Goal: Task Accomplishment & Management: Manage account settings

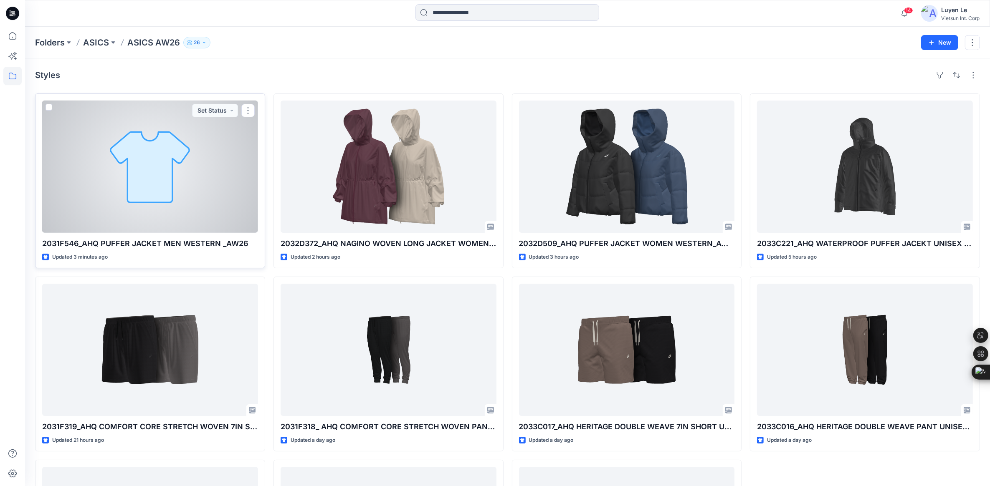
click at [186, 157] on div at bounding box center [150, 167] width 216 height 132
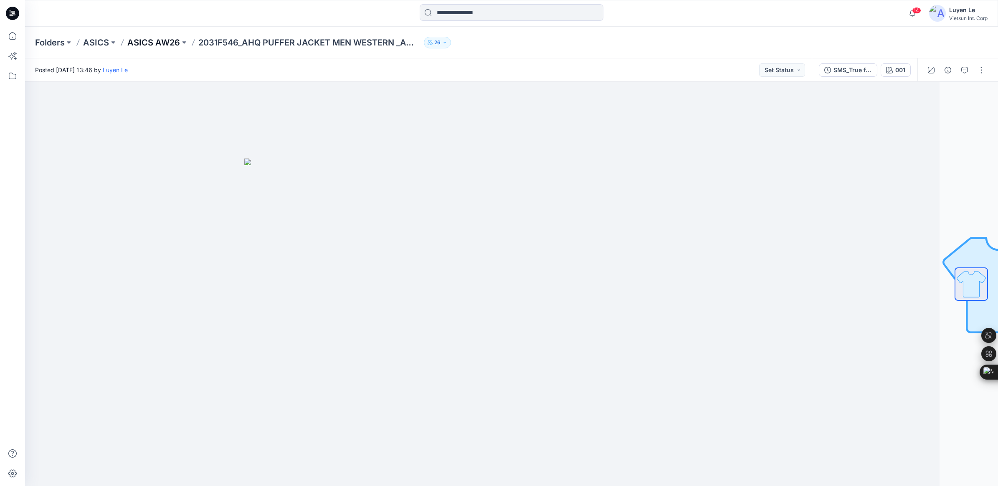
click at [159, 40] on p "ASICS AW26" at bounding box center [153, 43] width 53 height 12
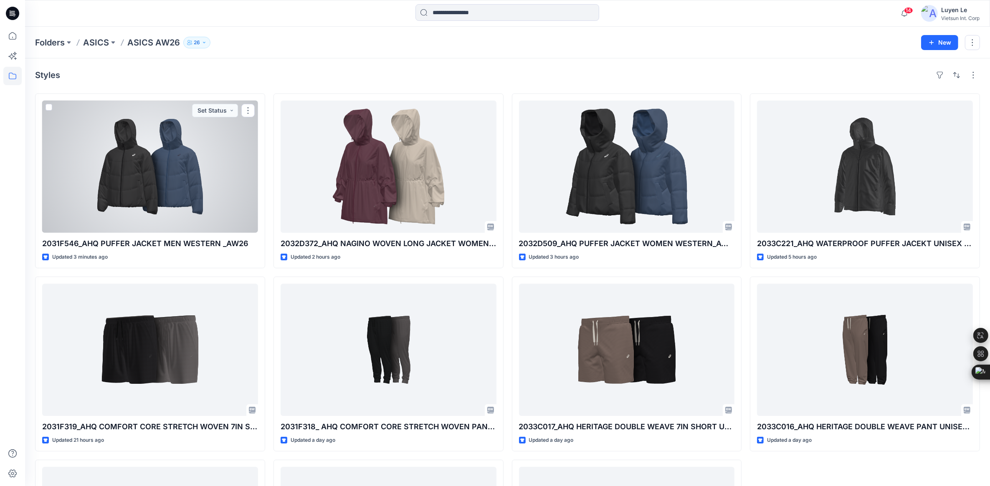
click at [115, 122] on div at bounding box center [150, 167] width 216 height 132
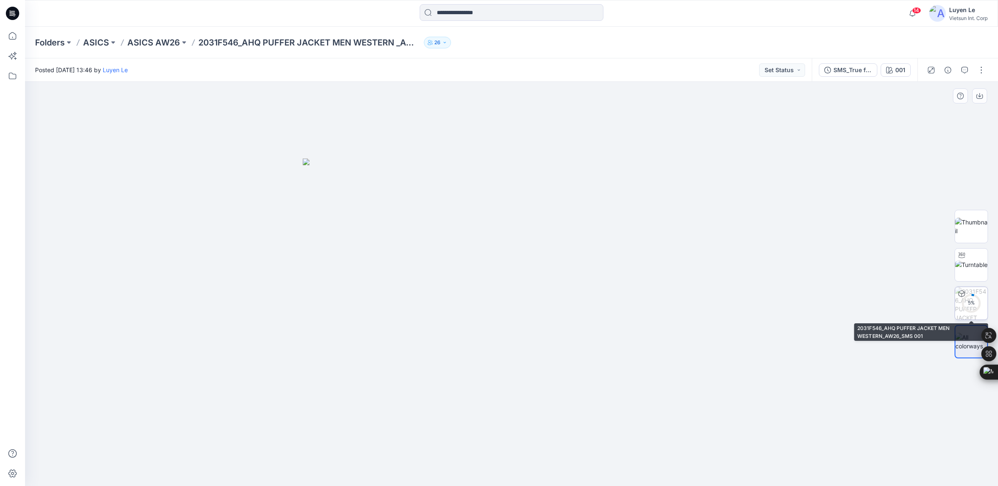
click at [967, 301] on div "5 %" at bounding box center [971, 303] width 20 height 7
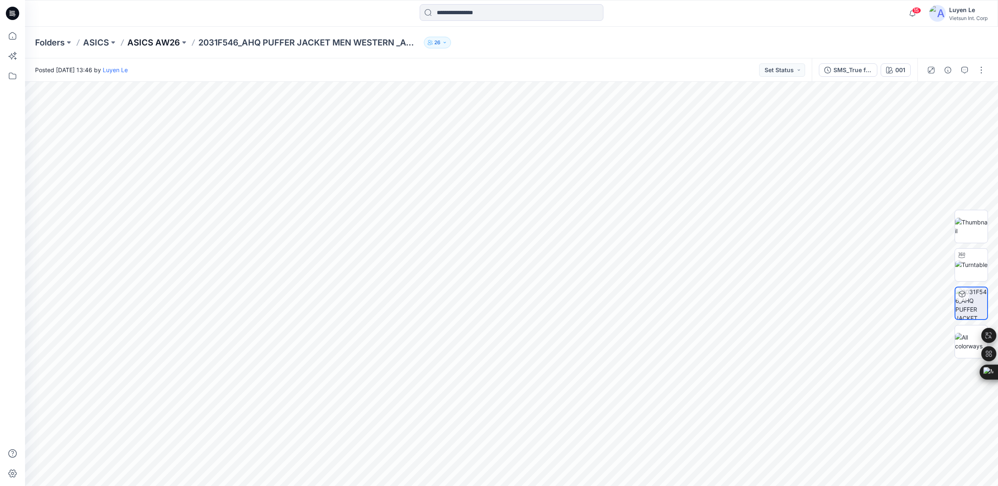
click at [156, 44] on p "ASICS AW26" at bounding box center [153, 43] width 53 height 12
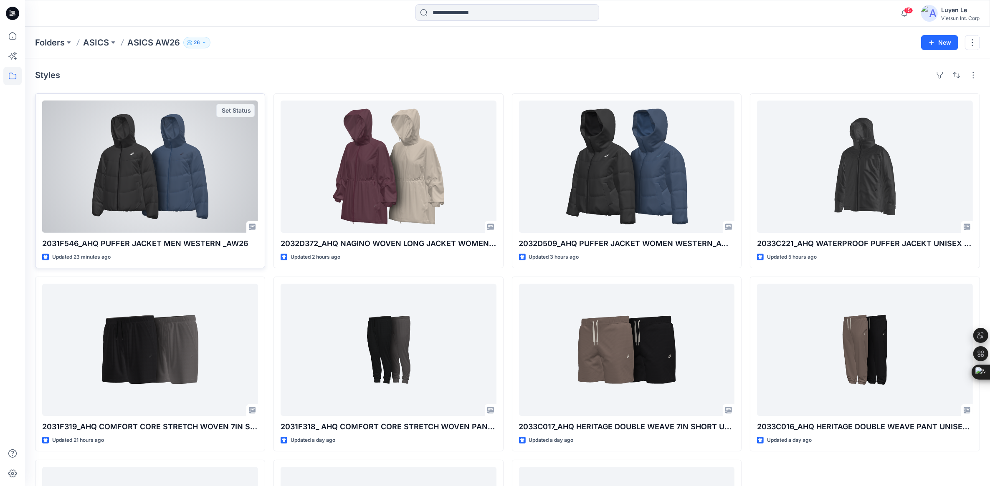
click at [173, 187] on div at bounding box center [150, 167] width 216 height 132
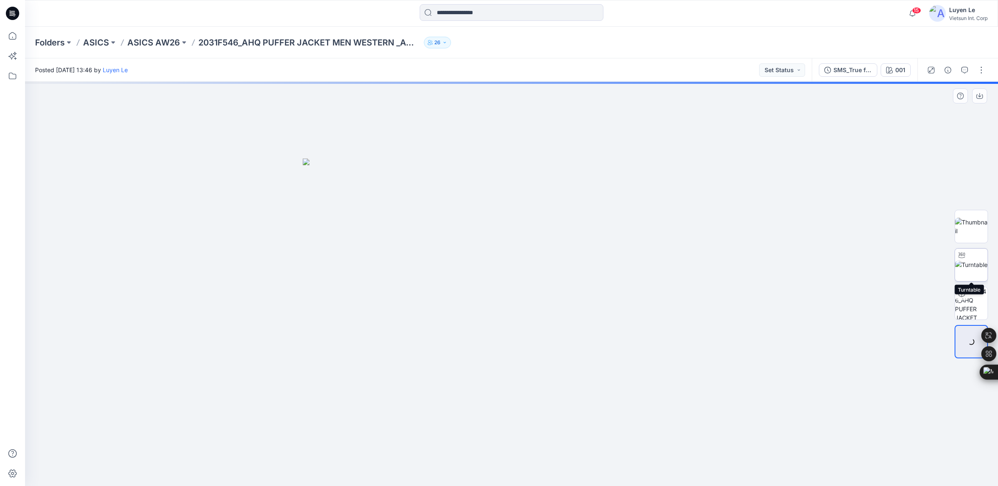
click at [973, 260] on img at bounding box center [971, 264] width 33 height 9
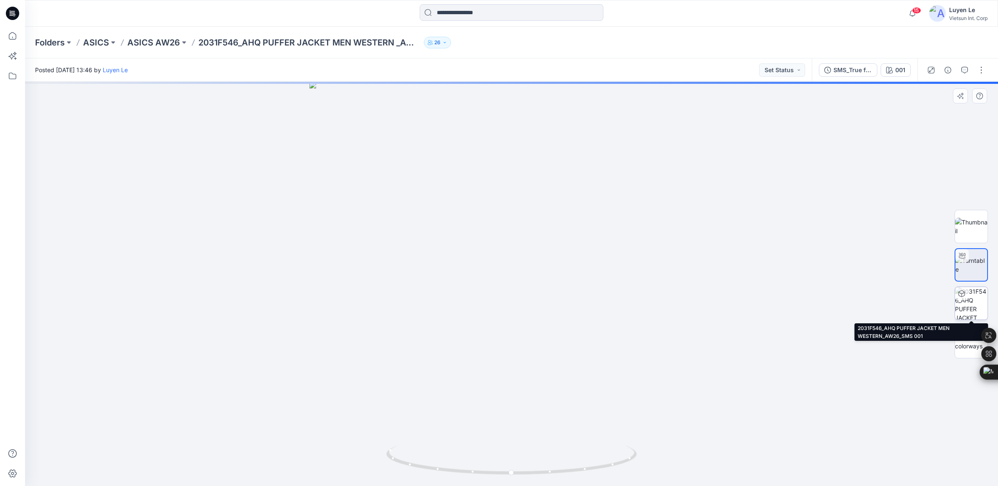
click at [977, 304] on img at bounding box center [971, 303] width 33 height 33
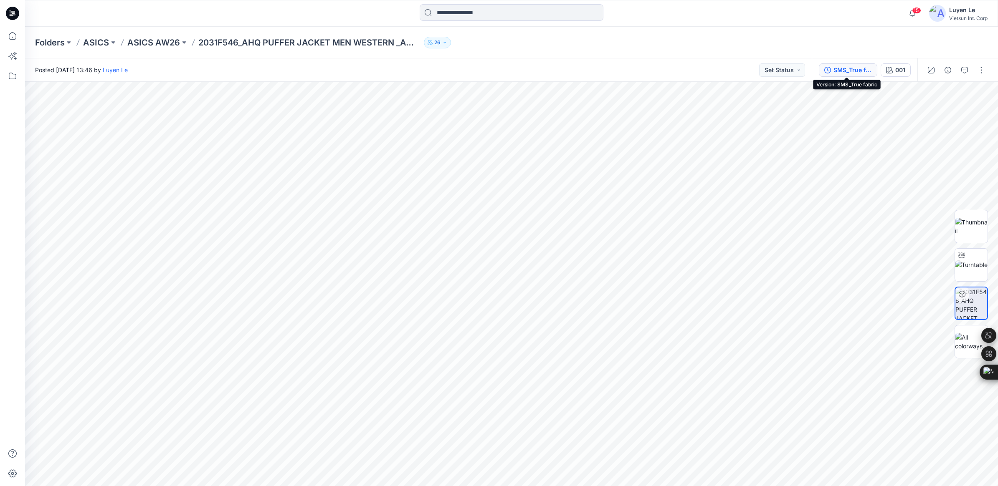
click at [844, 71] on div "SMS_True fabric" at bounding box center [852, 70] width 38 height 9
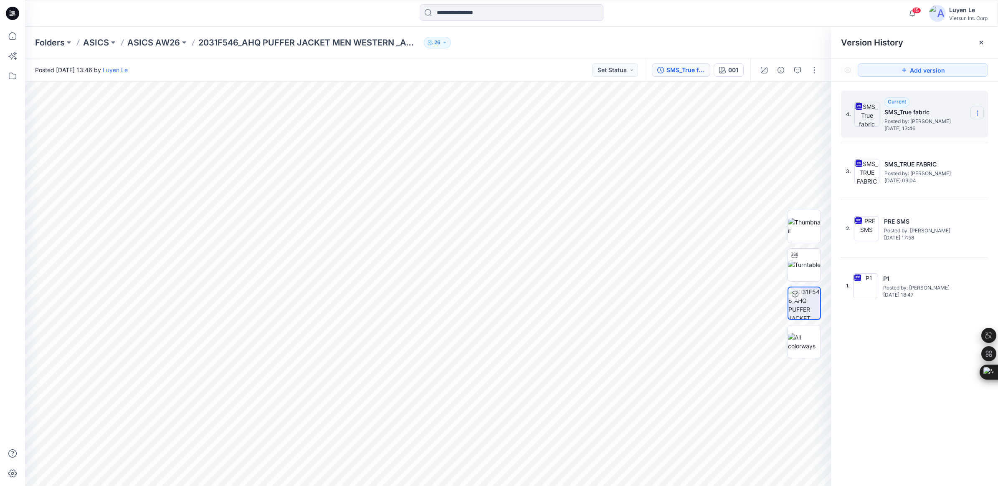
click at [980, 110] on icon at bounding box center [977, 113] width 7 height 7
click at [914, 183] on span "Delete Version" at bounding box center [919, 184] width 39 height 10
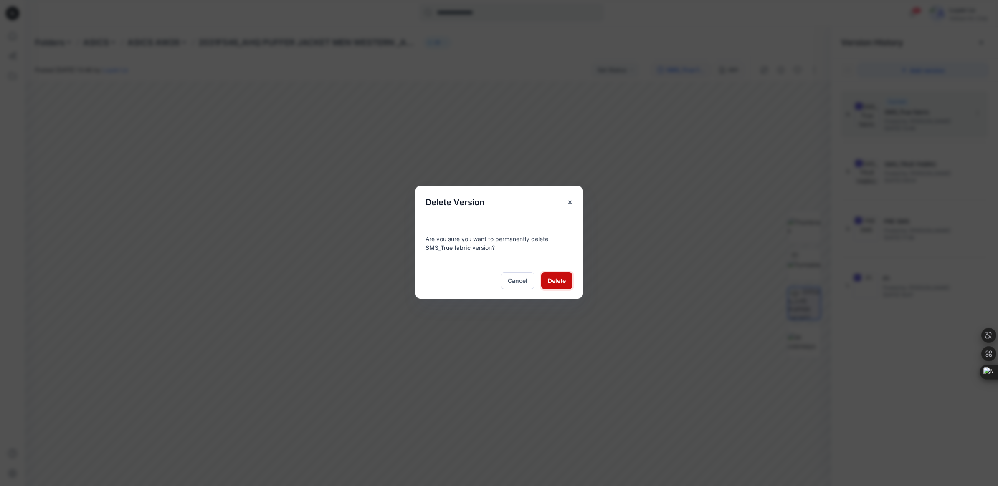
click at [551, 282] on span "Delete" at bounding box center [557, 280] width 18 height 9
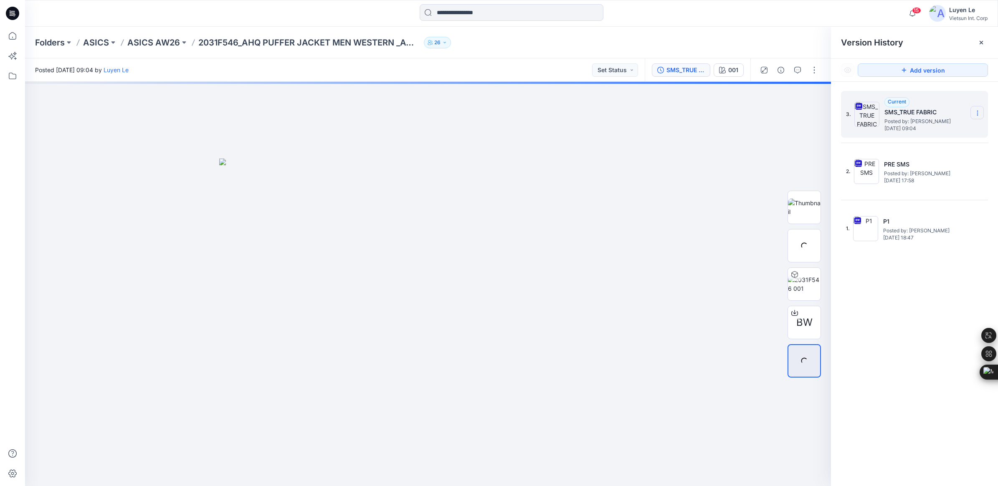
click at [976, 114] on icon at bounding box center [977, 113] width 7 height 7
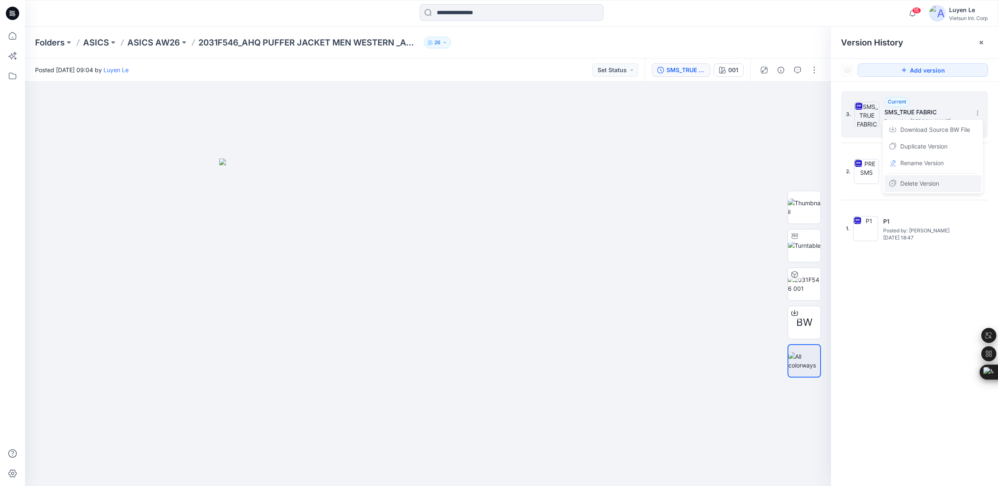
click at [919, 186] on span "Delete Version" at bounding box center [919, 184] width 39 height 10
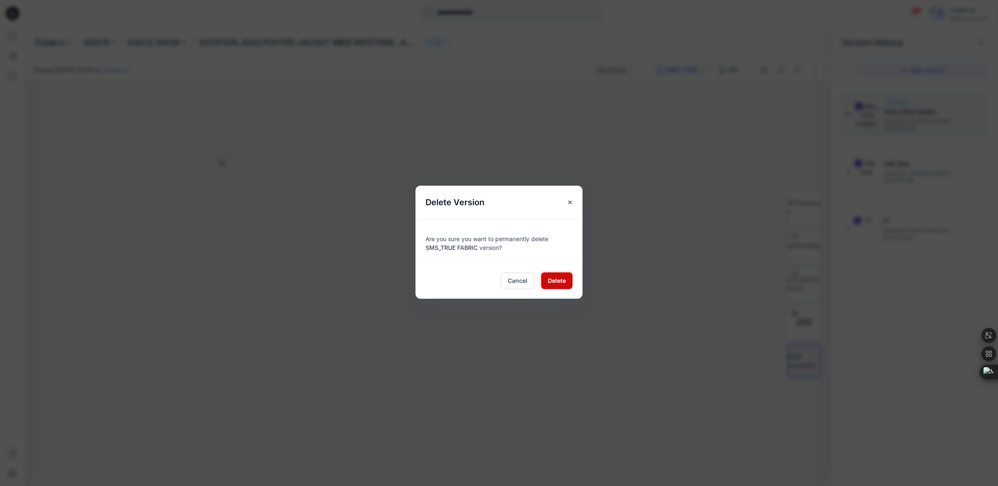
click at [559, 278] on span "Delete" at bounding box center [557, 280] width 18 height 9
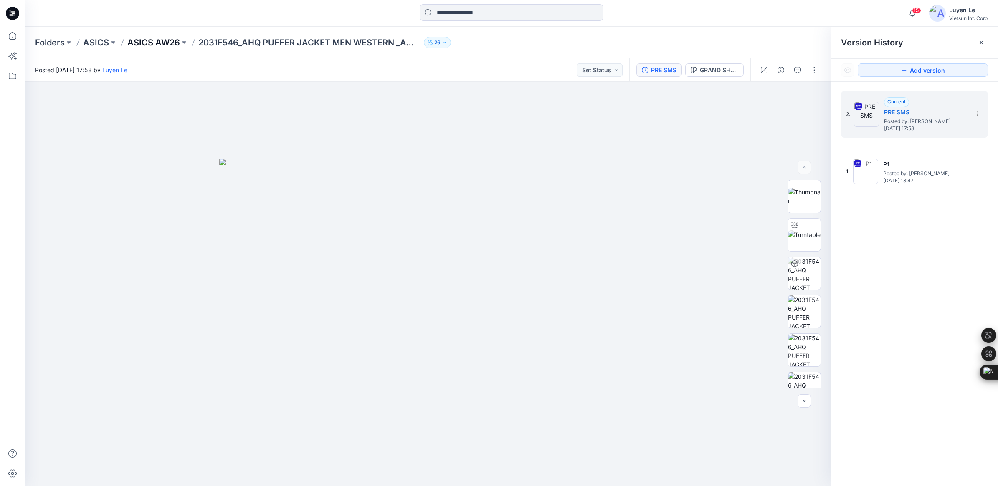
click at [148, 44] on p "ASICS AW26" at bounding box center [153, 43] width 53 height 12
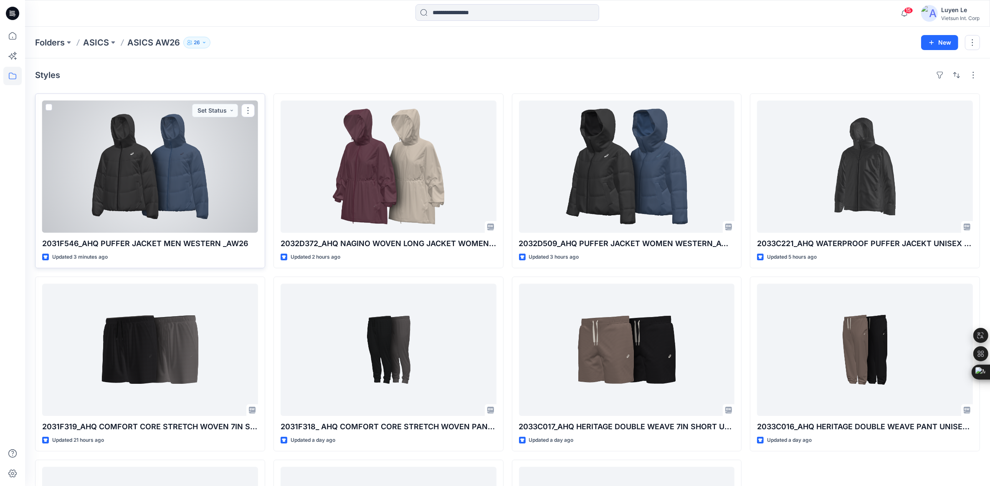
click at [130, 189] on div at bounding box center [150, 167] width 216 height 132
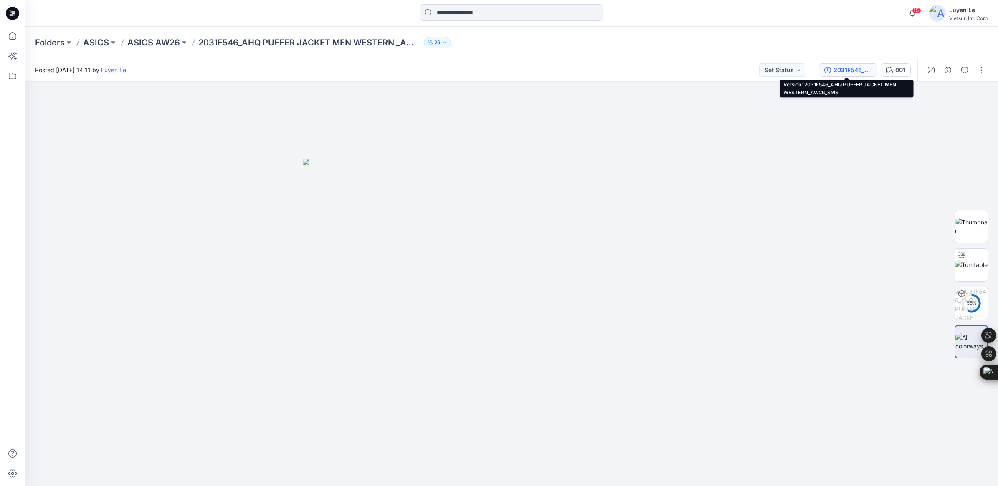
click at [855, 68] on div "2031F546_AHQ PUFFER JACKET MEN WESTERN_AW26_SMS" at bounding box center [852, 70] width 38 height 9
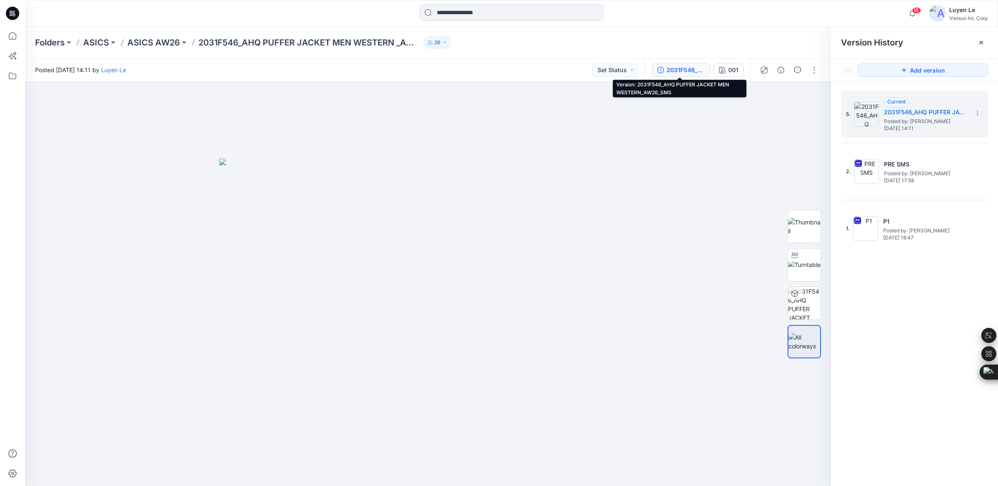
click at [679, 68] on div "2031F546_AHQ PUFFER JACKET MEN WESTERN_AW26_SMS" at bounding box center [685, 70] width 38 height 9
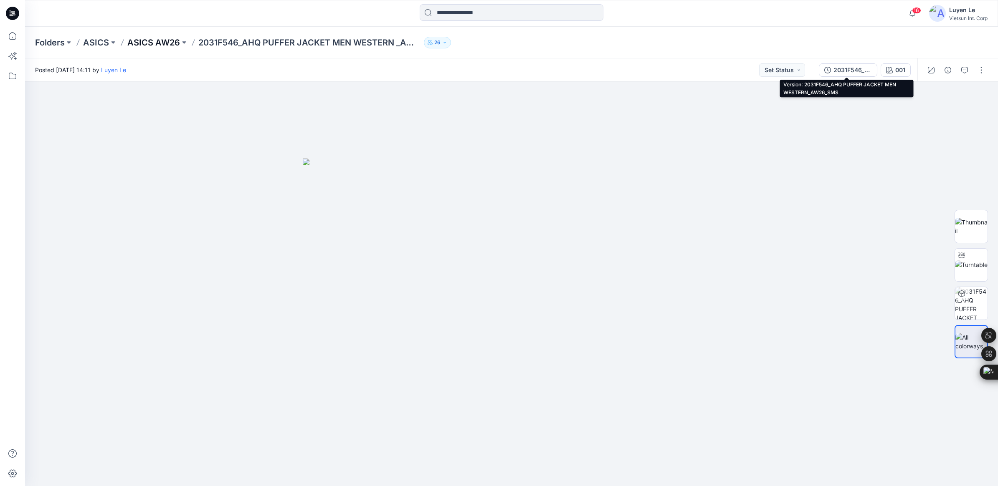
click at [147, 40] on p "ASICS AW26" at bounding box center [153, 43] width 53 height 12
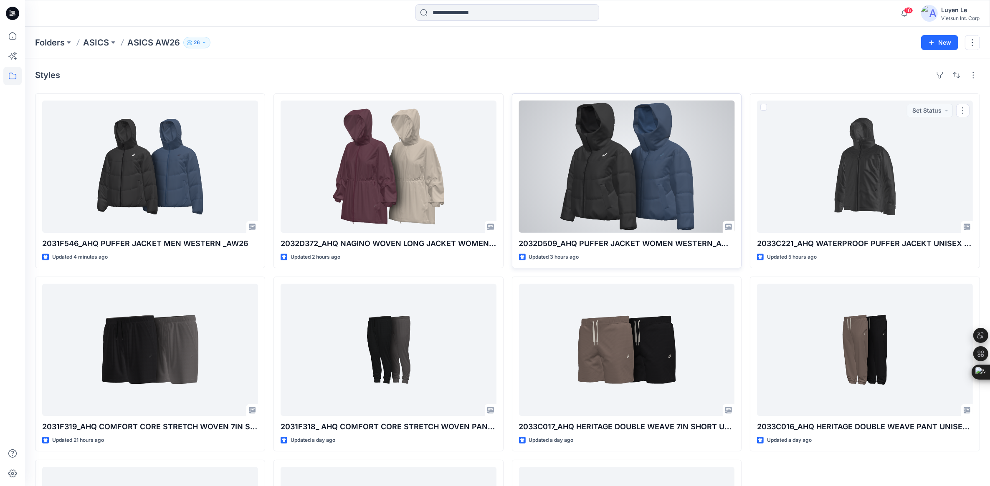
click at [664, 163] on div at bounding box center [627, 167] width 216 height 132
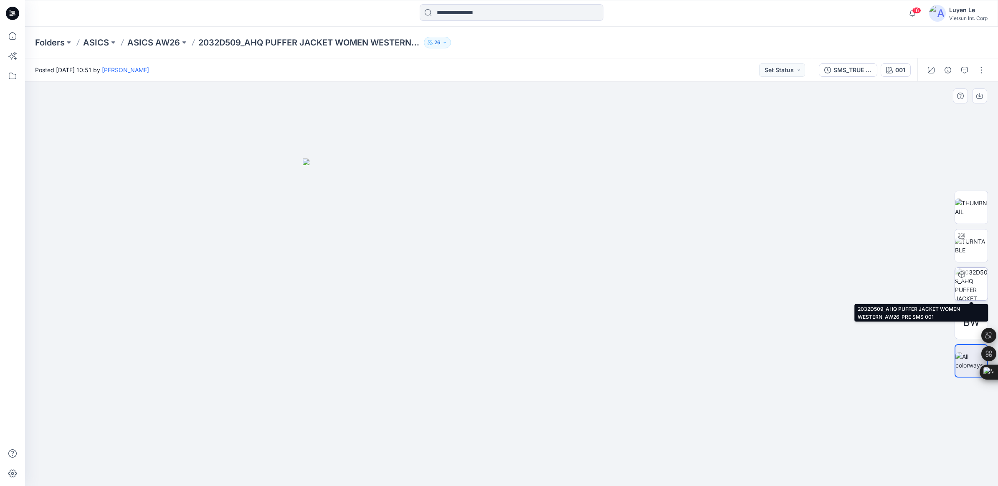
click at [973, 286] on img at bounding box center [971, 284] width 33 height 33
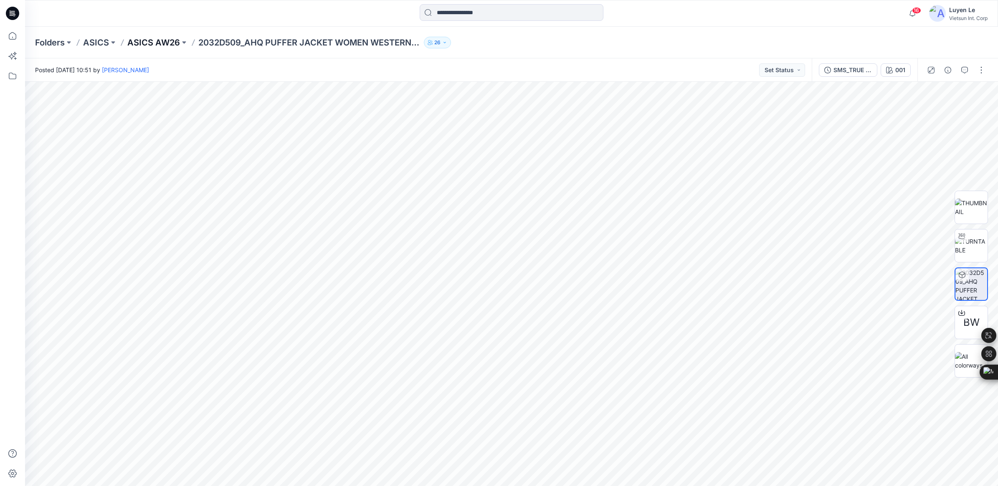
click at [156, 44] on p "ASICS AW26" at bounding box center [153, 43] width 53 height 12
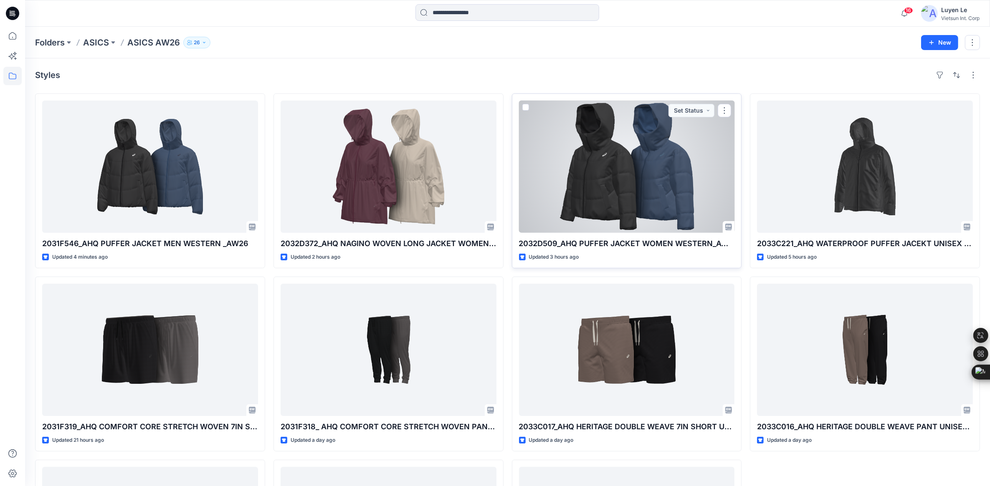
click at [601, 187] on div at bounding box center [627, 167] width 216 height 132
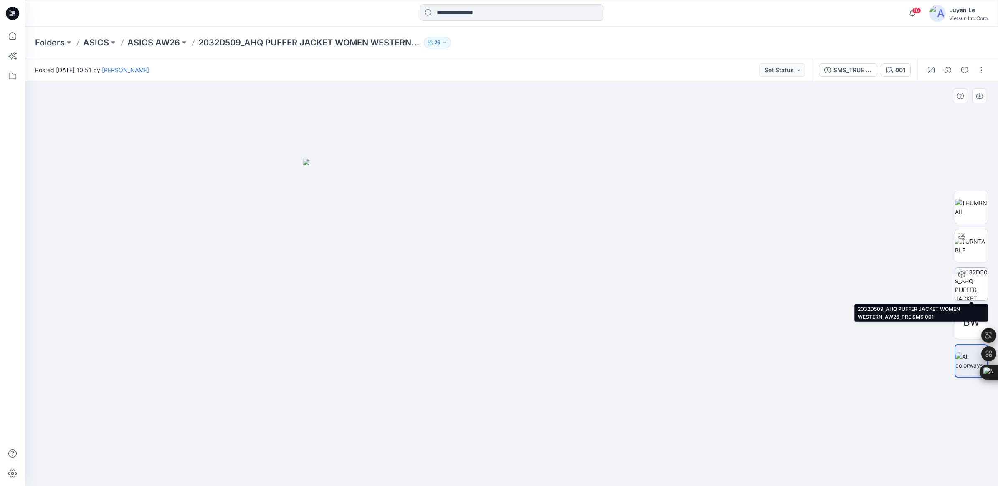
click at [973, 282] on img at bounding box center [971, 284] width 33 height 33
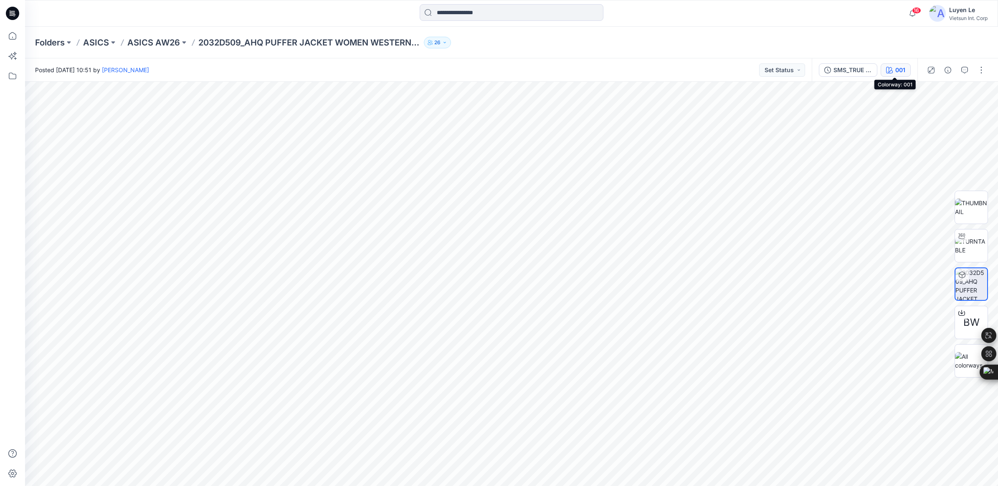
click at [897, 70] on div "001" at bounding box center [900, 70] width 10 height 9
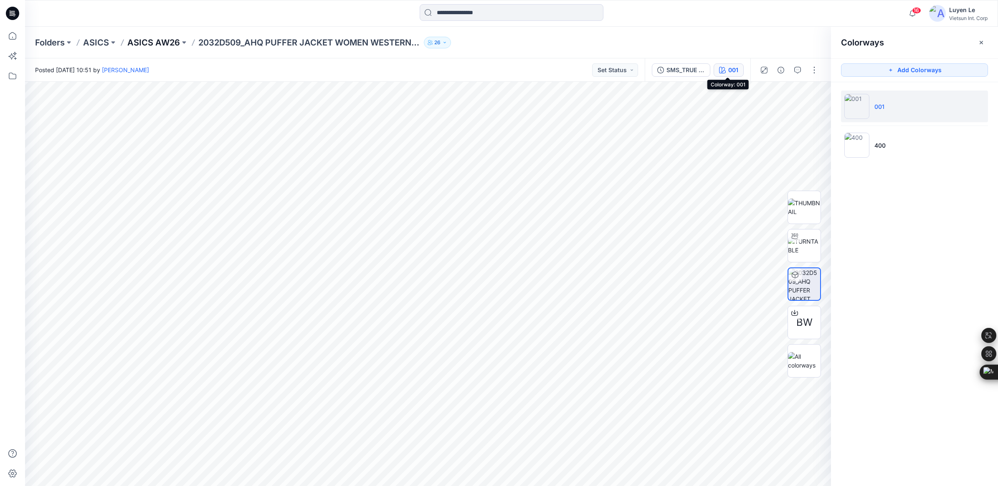
click at [160, 40] on p "ASICS AW26" at bounding box center [153, 43] width 53 height 12
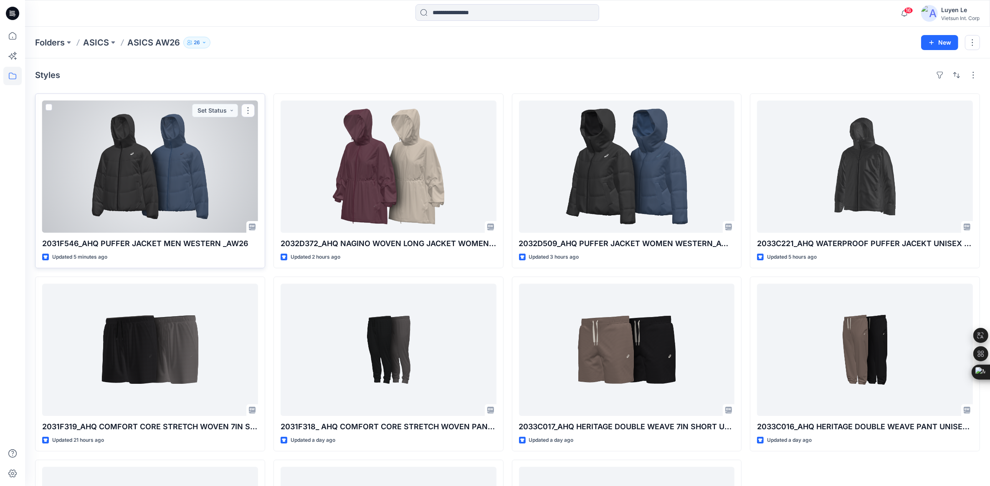
click at [101, 170] on div at bounding box center [150, 167] width 216 height 132
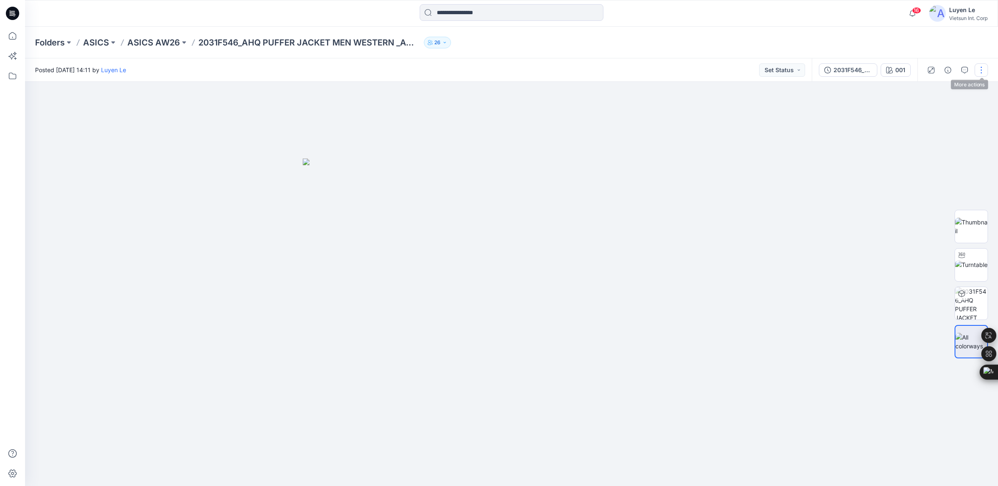
click at [980, 69] on button "button" at bounding box center [980, 69] width 13 height 13
click at [928, 111] on p "Edit" at bounding box center [928, 112] width 10 height 9
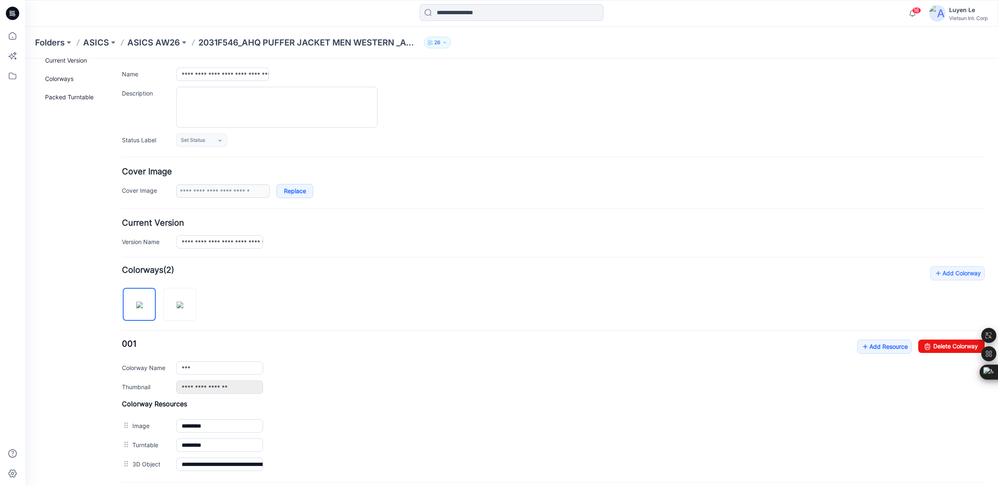
scroll to position [140, 0]
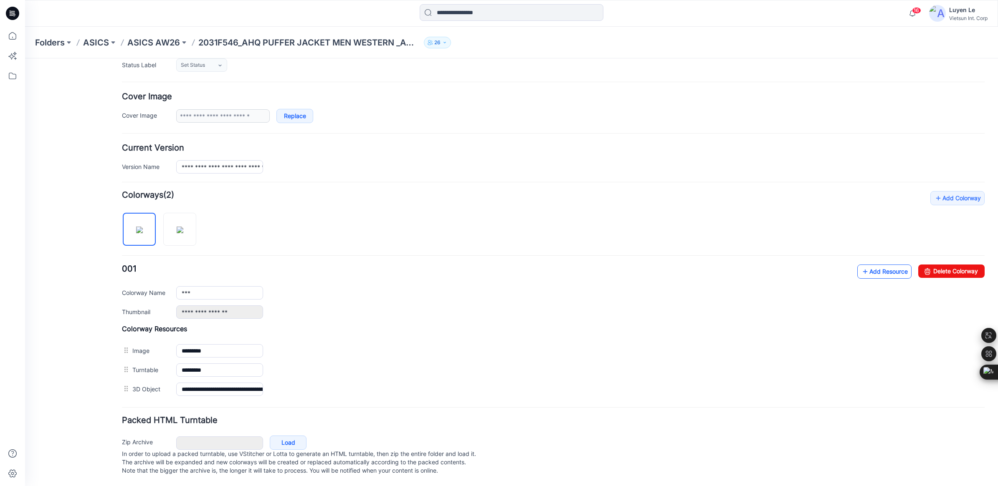
click at [861, 265] on link "Add Resource" at bounding box center [884, 272] width 54 height 14
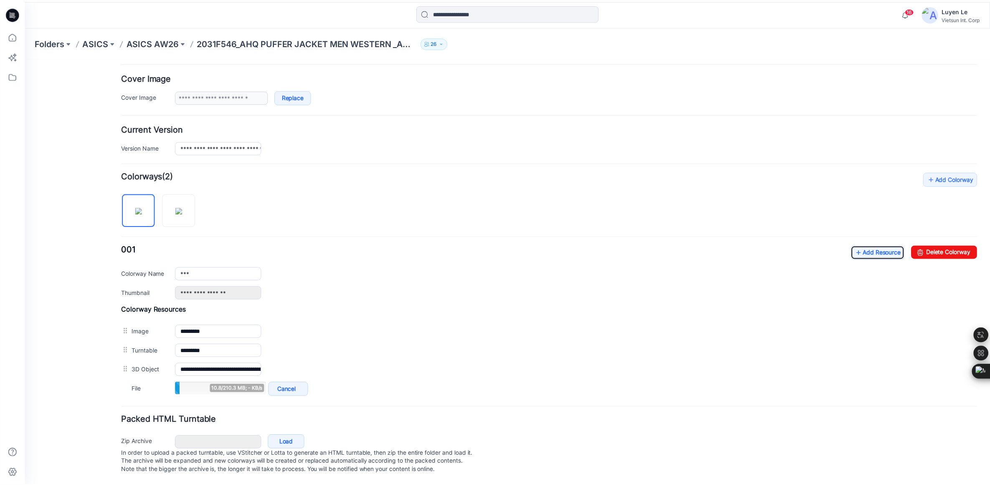
scroll to position [159, 0]
click at [157, 38] on p "ASICS AW26" at bounding box center [153, 43] width 53 height 12
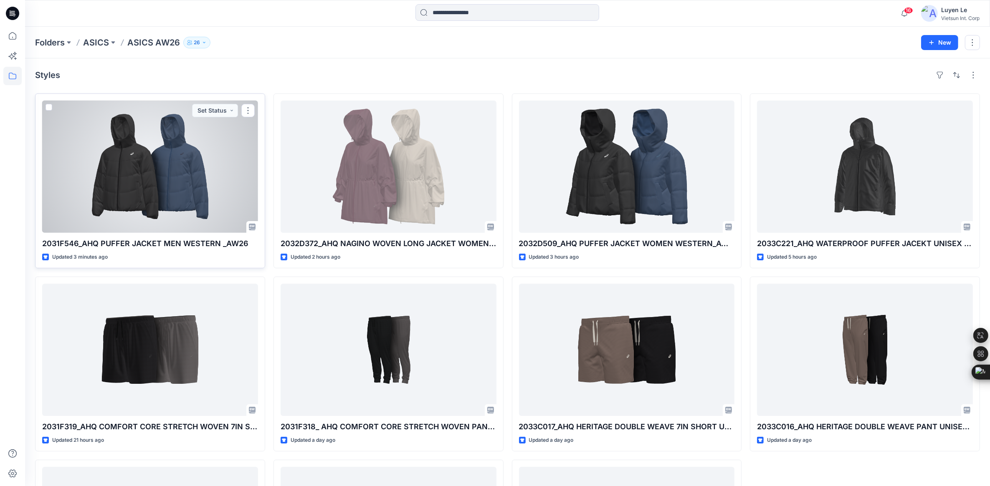
click at [190, 188] on div at bounding box center [150, 167] width 216 height 132
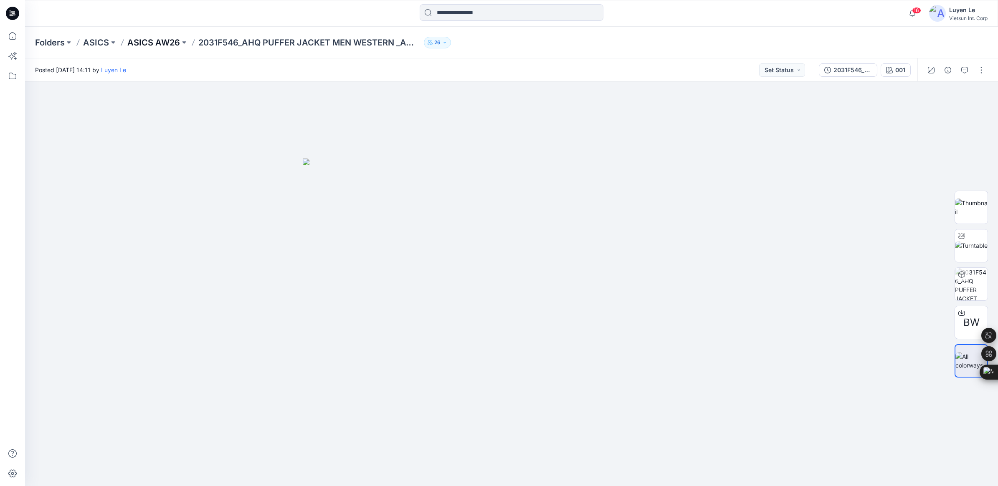
click at [140, 45] on p "ASICS AW26" at bounding box center [153, 43] width 53 height 12
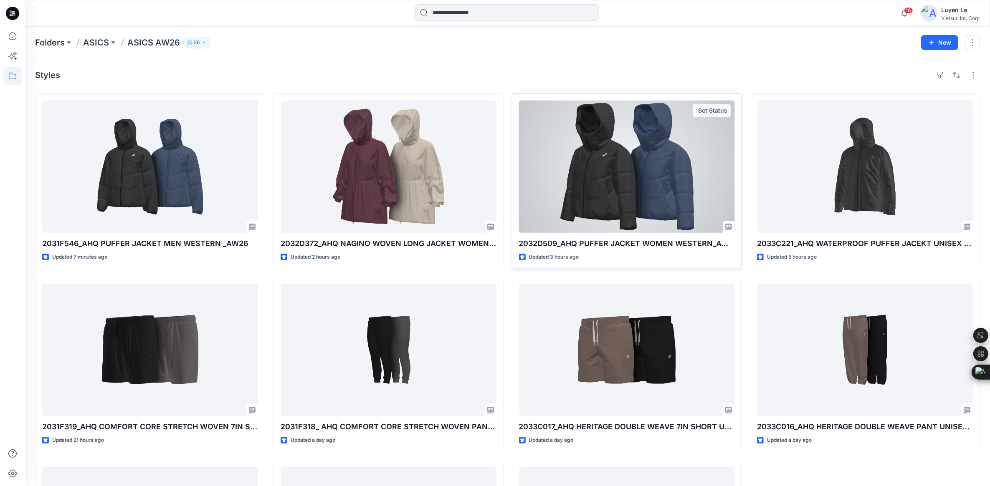
click at [619, 195] on div at bounding box center [627, 167] width 216 height 132
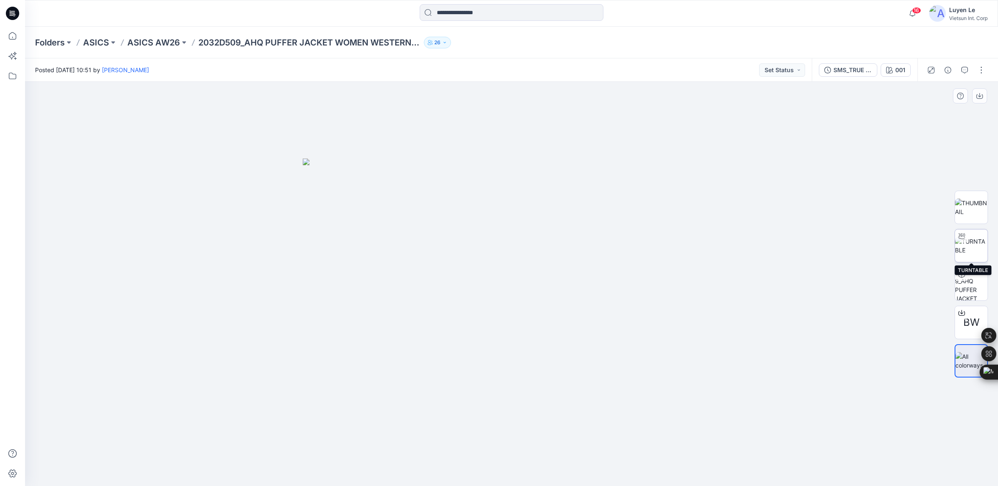
click at [973, 245] on img at bounding box center [971, 246] width 33 height 18
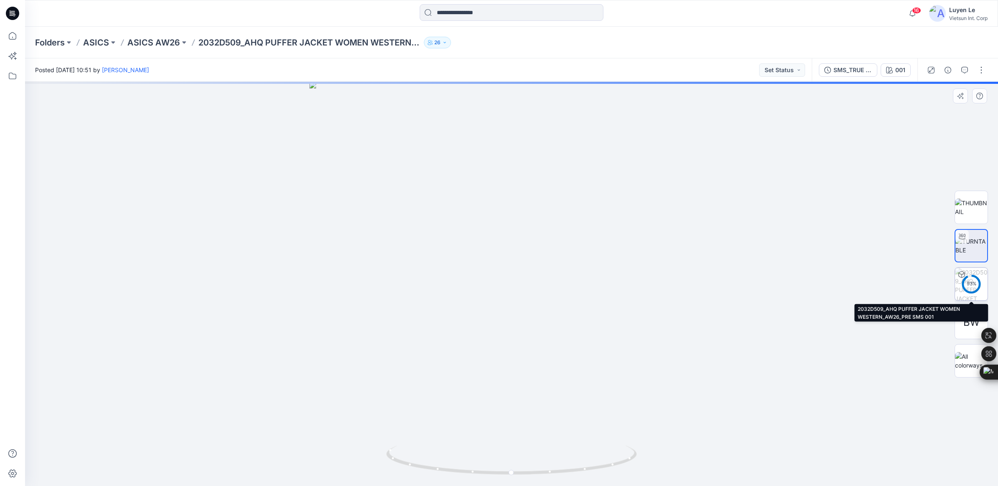
click at [973, 285] on div "93 %" at bounding box center [971, 284] width 20 height 7
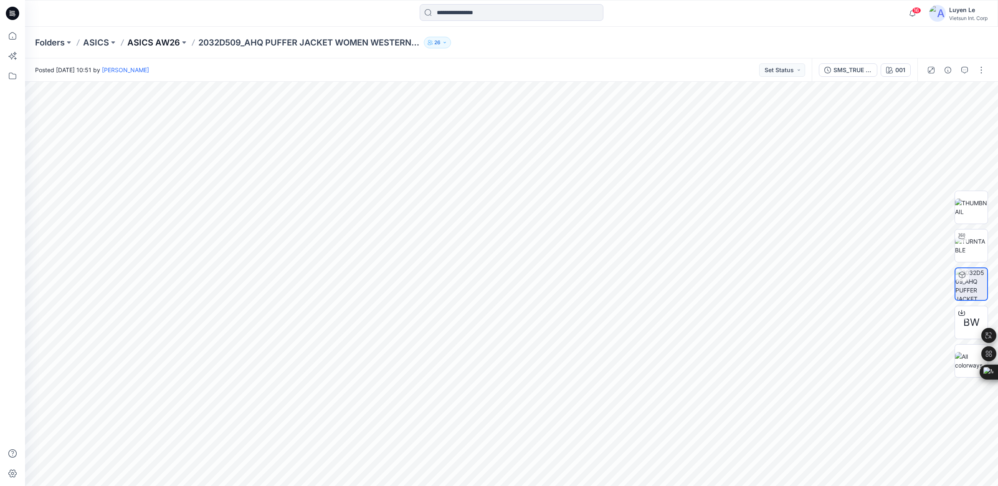
click at [159, 40] on p "ASICS AW26" at bounding box center [153, 43] width 53 height 12
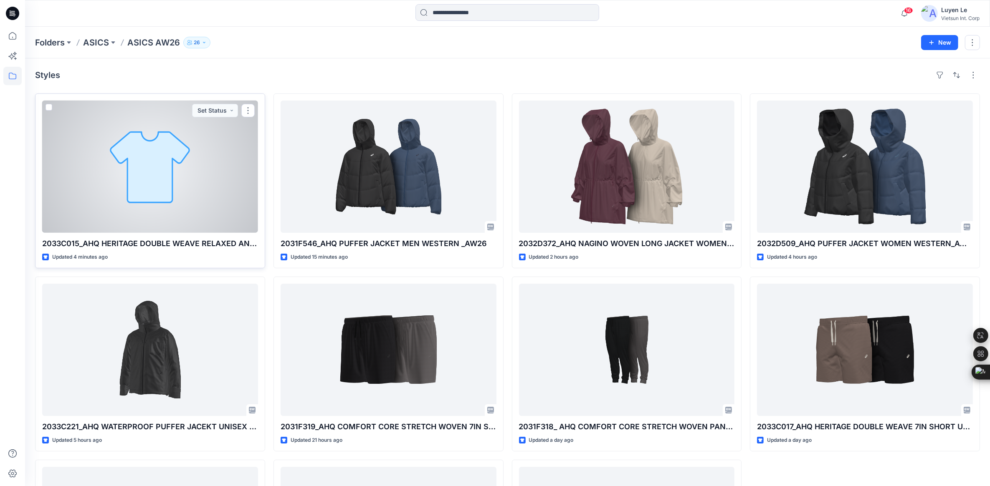
click at [167, 166] on div at bounding box center [150, 167] width 216 height 132
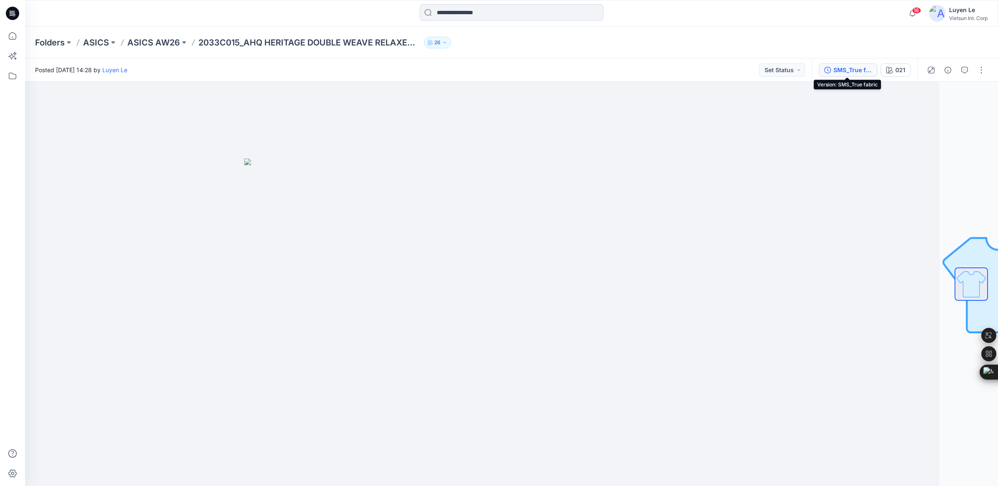
click at [847, 71] on div "SMS_True fabric" at bounding box center [852, 70] width 38 height 9
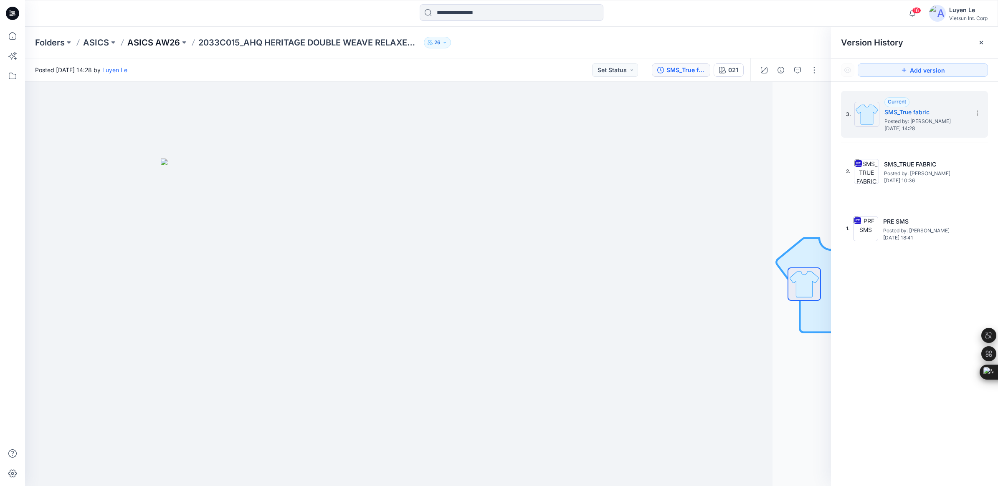
click at [165, 40] on p "ASICS AW26" at bounding box center [153, 43] width 53 height 12
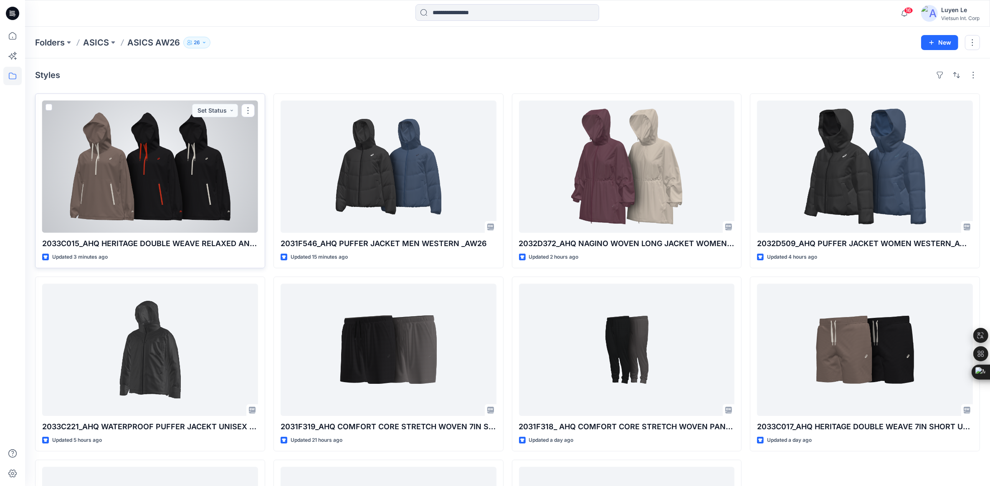
click at [183, 180] on div at bounding box center [150, 167] width 216 height 132
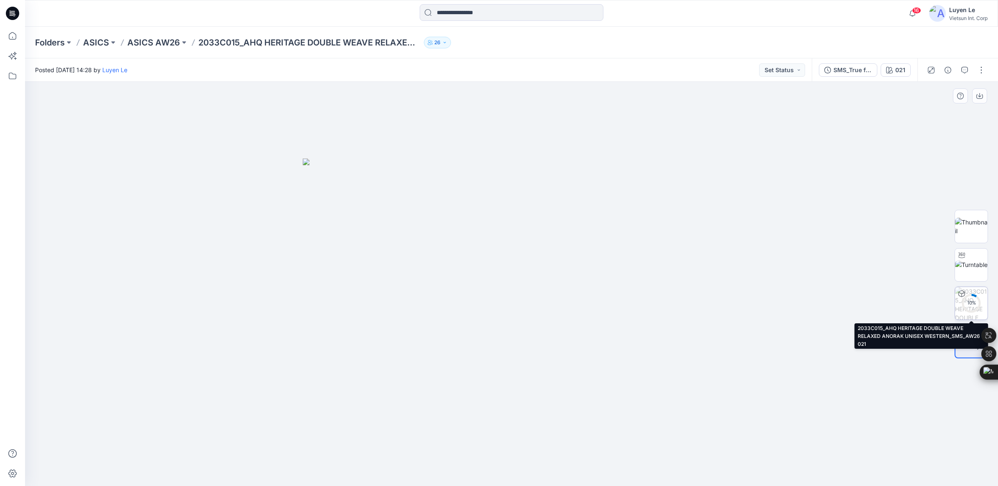
click at [971, 298] on circle at bounding box center [971, 303] width 17 height 17
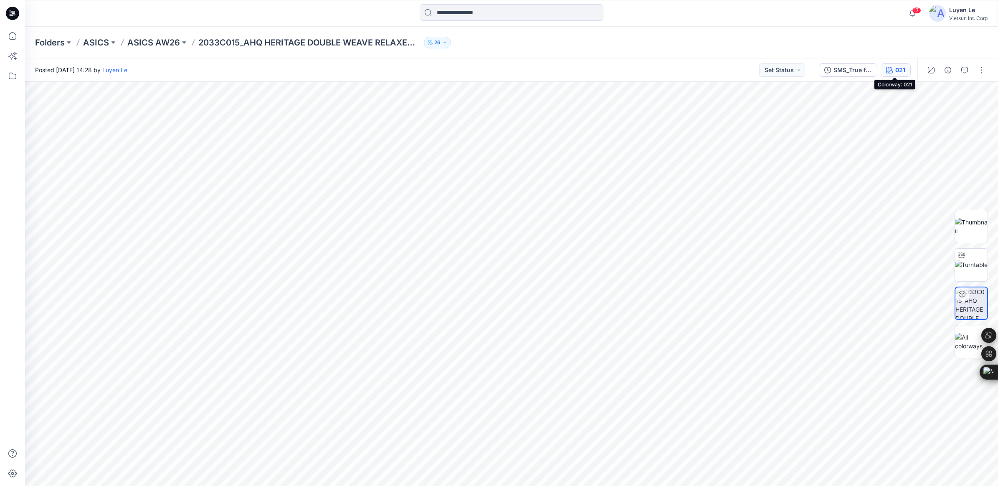
click at [895, 69] on div "021" at bounding box center [900, 70] width 10 height 9
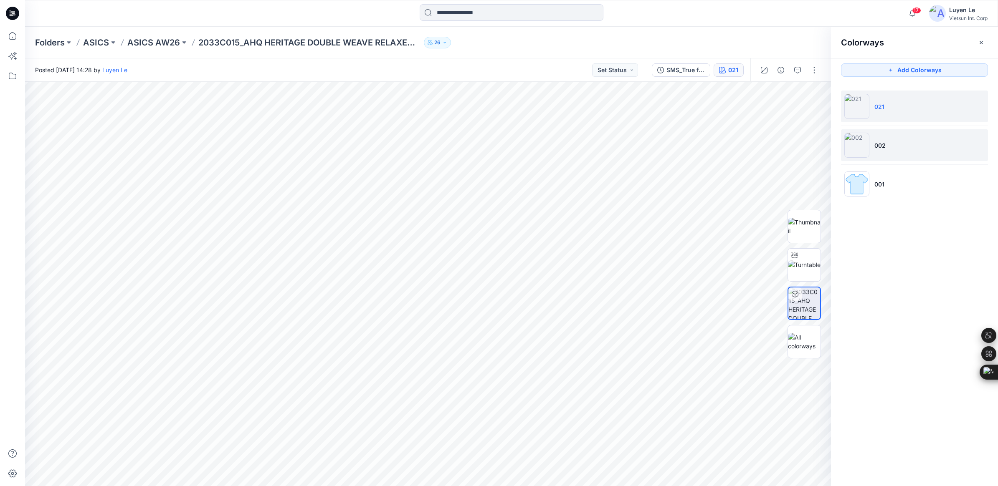
click at [859, 143] on img at bounding box center [856, 145] width 25 height 25
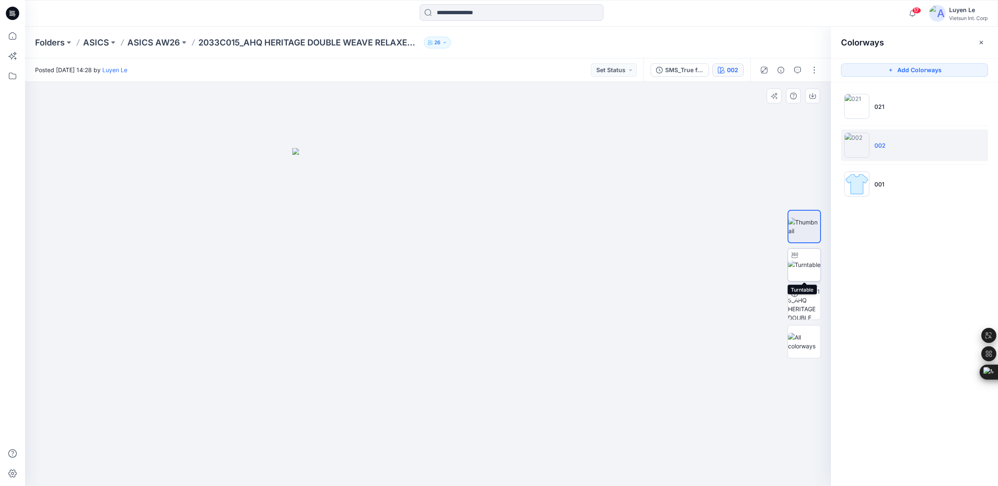
click at [802, 263] on img at bounding box center [804, 264] width 33 height 9
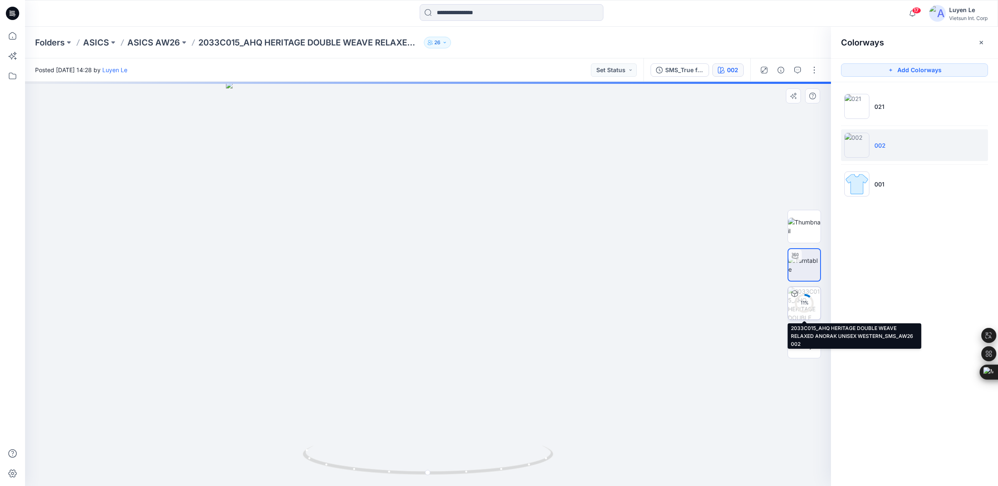
click at [801, 302] on div "11 %" at bounding box center [804, 303] width 20 height 7
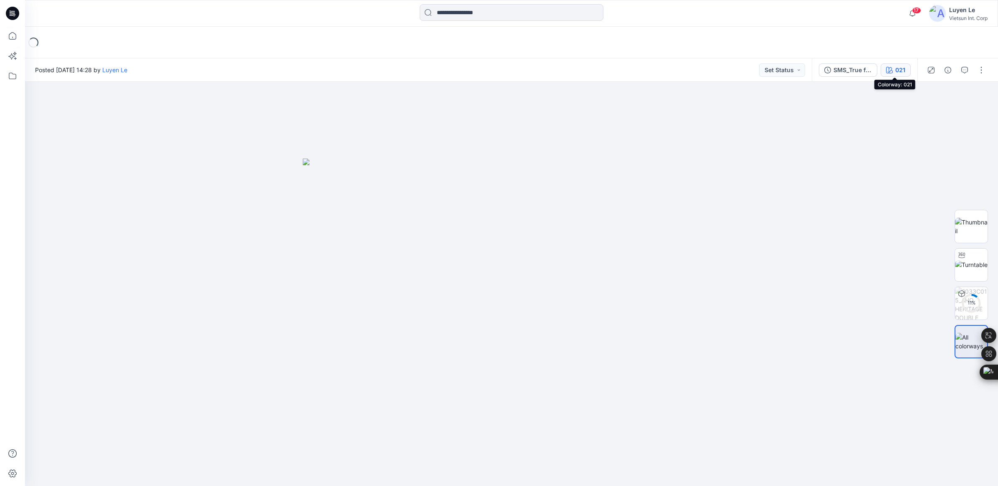
click at [903, 65] on button "021" at bounding box center [895, 69] width 30 height 13
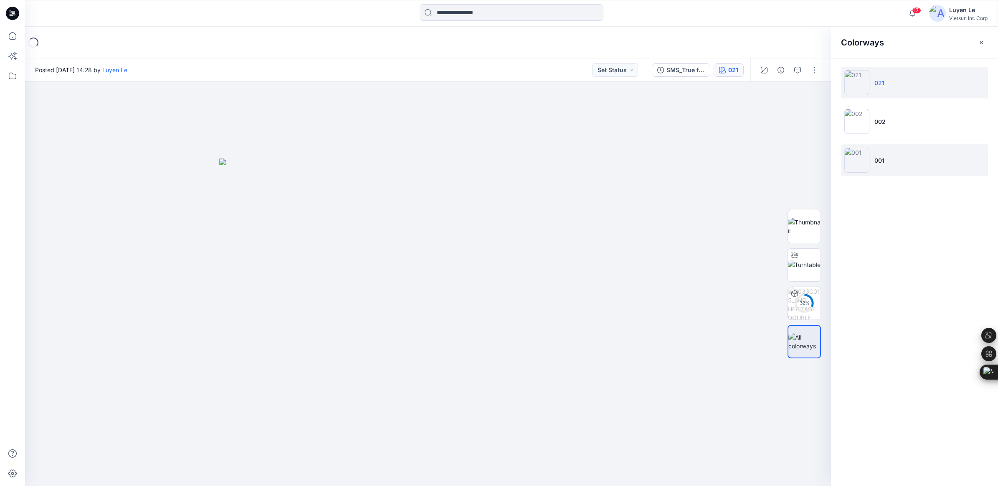
click at [884, 161] on p "001" at bounding box center [879, 160] width 10 height 9
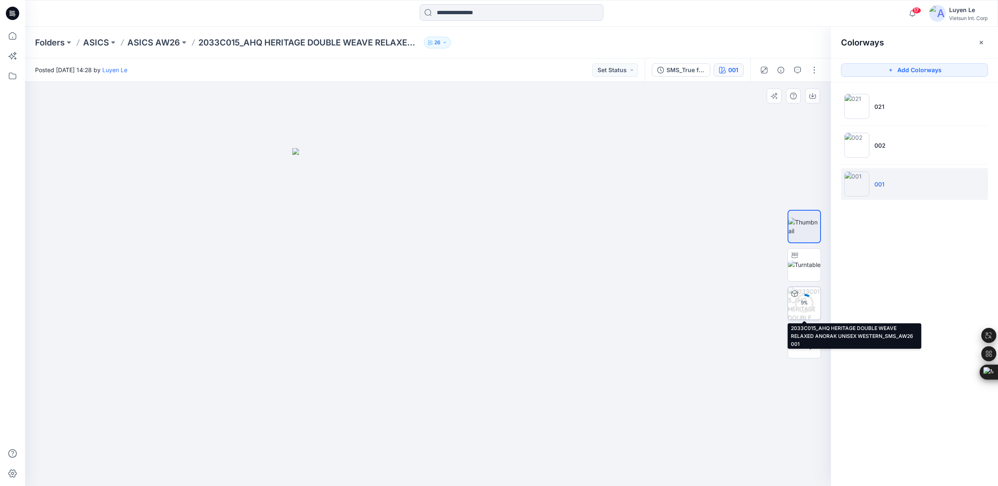
click at [811, 311] on icon at bounding box center [804, 303] width 20 height 20
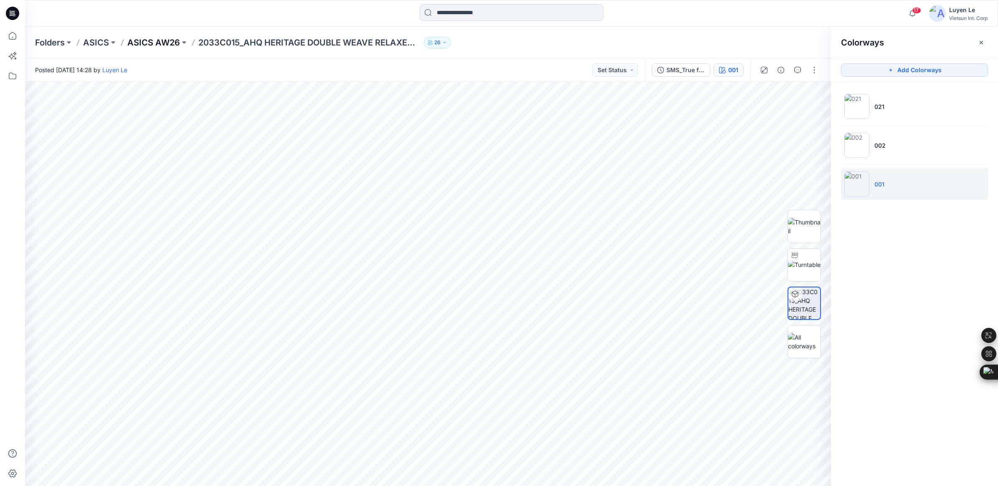
click at [158, 37] on p "ASICS AW26" at bounding box center [153, 43] width 53 height 12
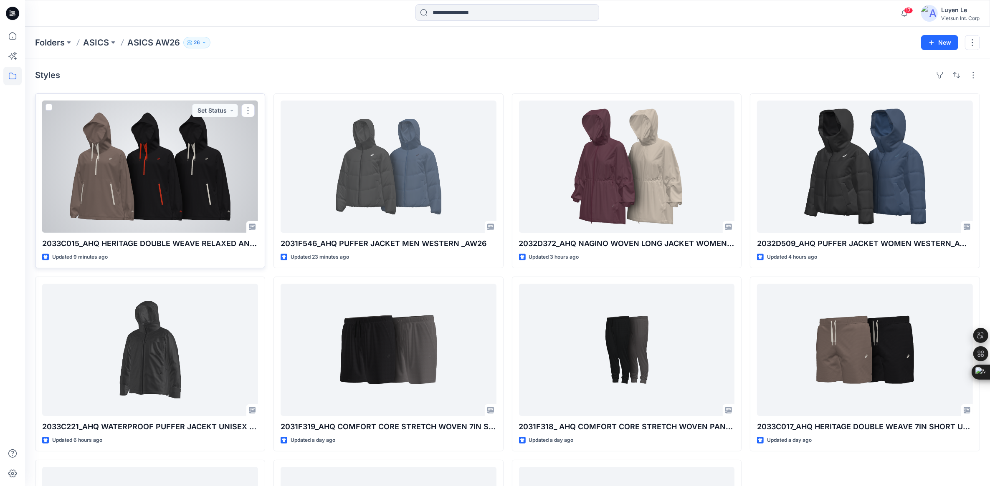
click at [148, 185] on div at bounding box center [150, 167] width 216 height 132
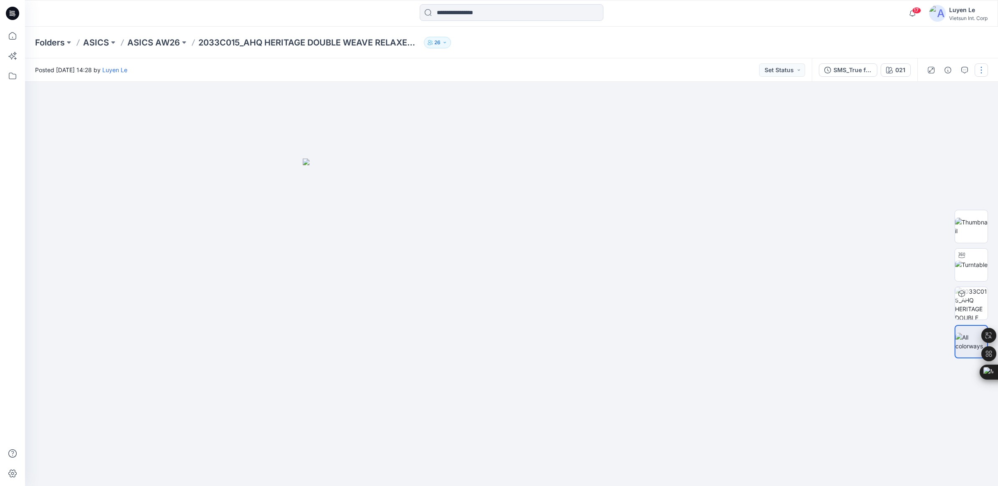
click at [980, 73] on button "button" at bounding box center [980, 69] width 13 height 13
click at [925, 112] on p "Edit" at bounding box center [928, 112] width 10 height 9
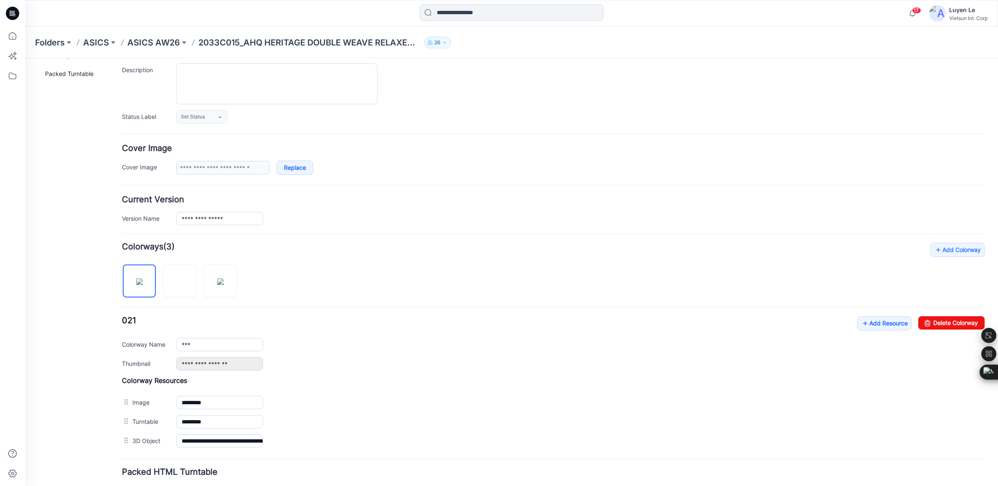
scroll to position [140, 0]
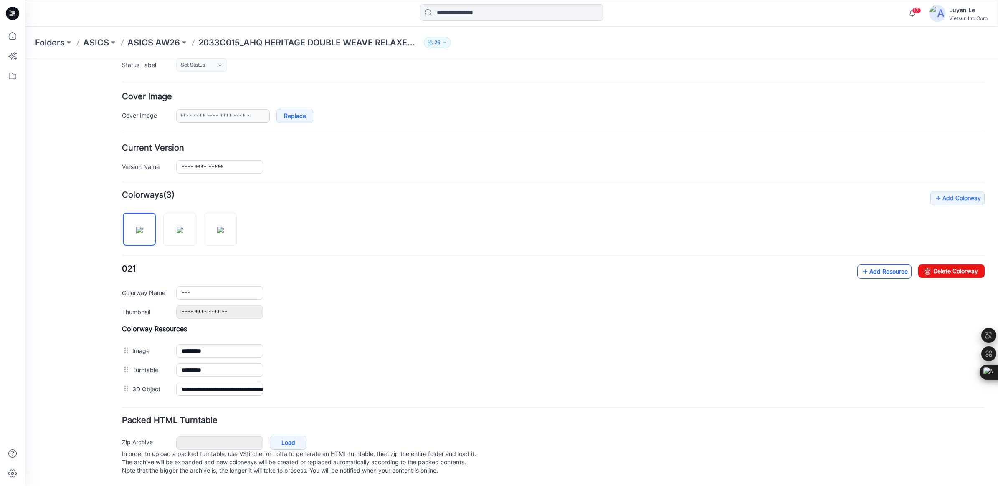
click at [863, 265] on link "Add Resource" at bounding box center [884, 272] width 54 height 14
click at [160, 42] on p "ASICS AW26" at bounding box center [153, 43] width 53 height 12
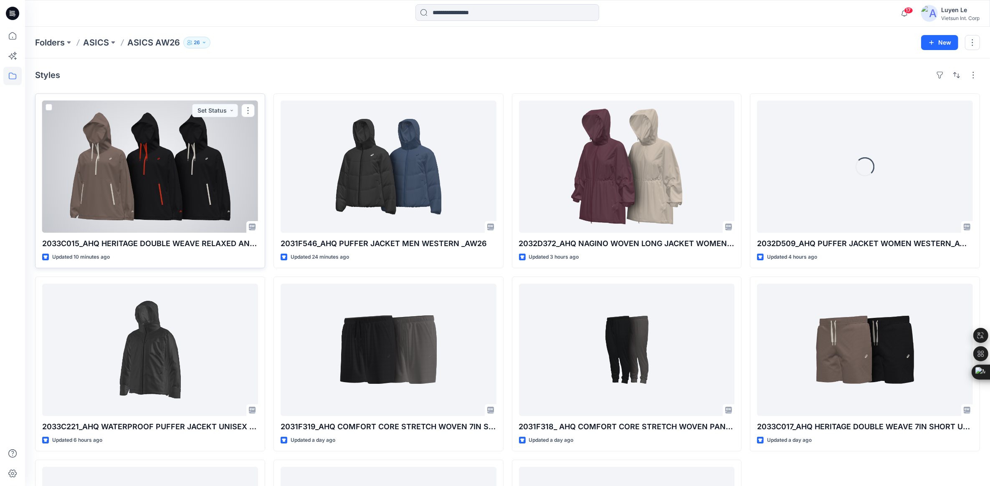
click at [87, 177] on div at bounding box center [150, 167] width 216 height 132
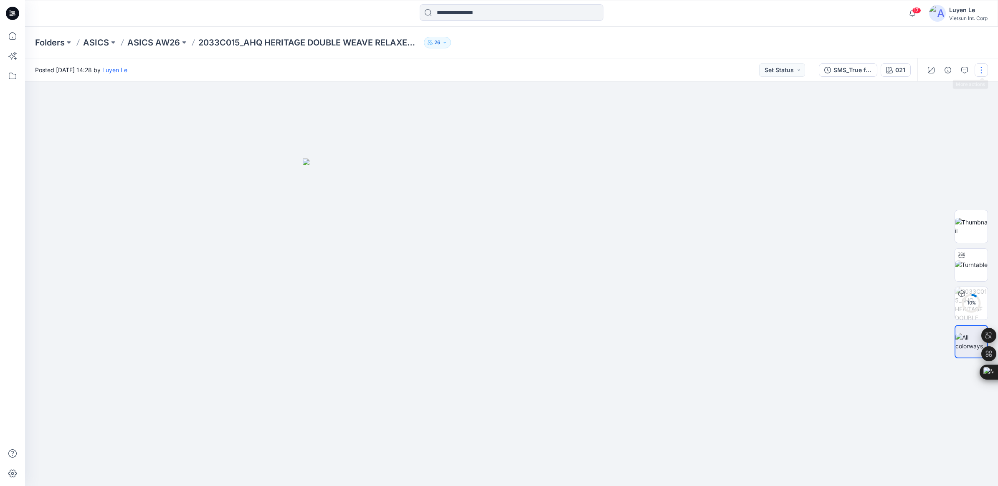
click at [984, 68] on button "button" at bounding box center [980, 69] width 13 height 13
click at [936, 109] on button "Edit" at bounding box center [946, 112] width 77 height 15
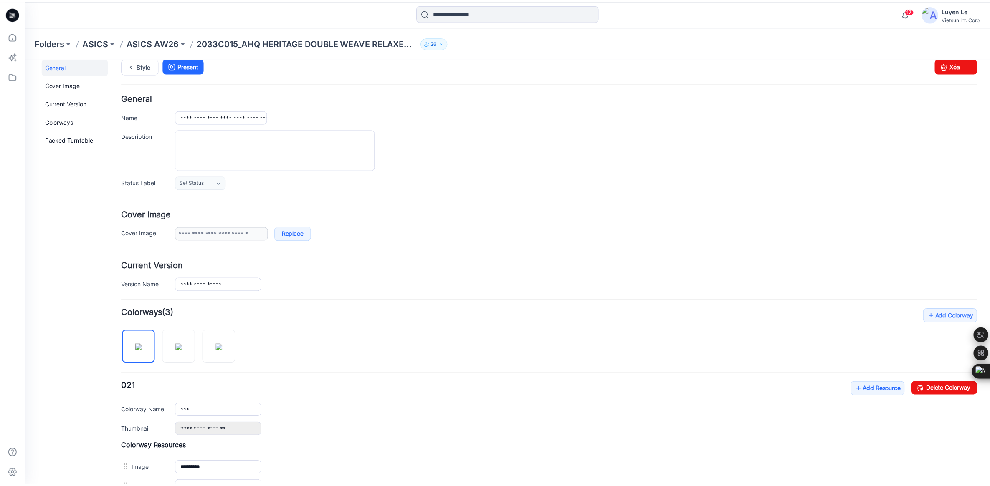
scroll to position [140, 0]
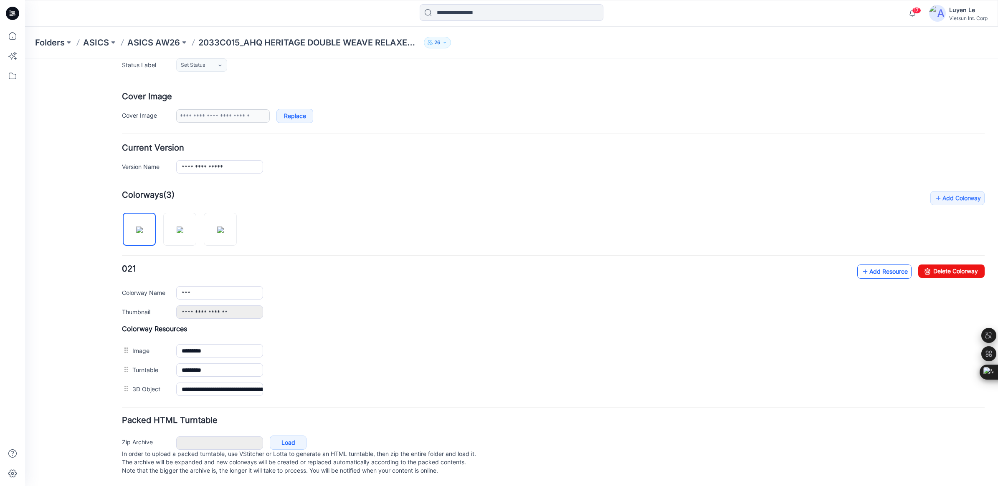
click at [865, 265] on link "Add Resource" at bounding box center [884, 272] width 54 height 14
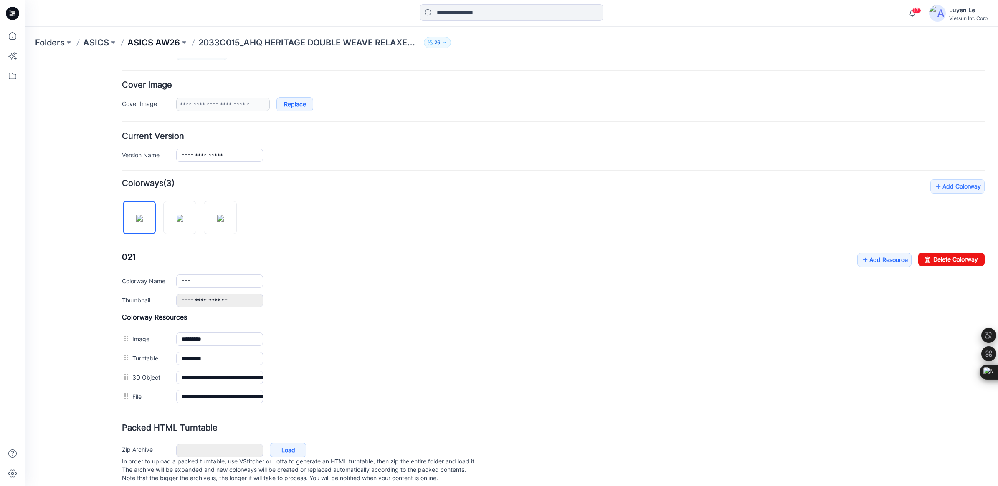
click at [157, 40] on p "ASICS AW26" at bounding box center [153, 43] width 53 height 12
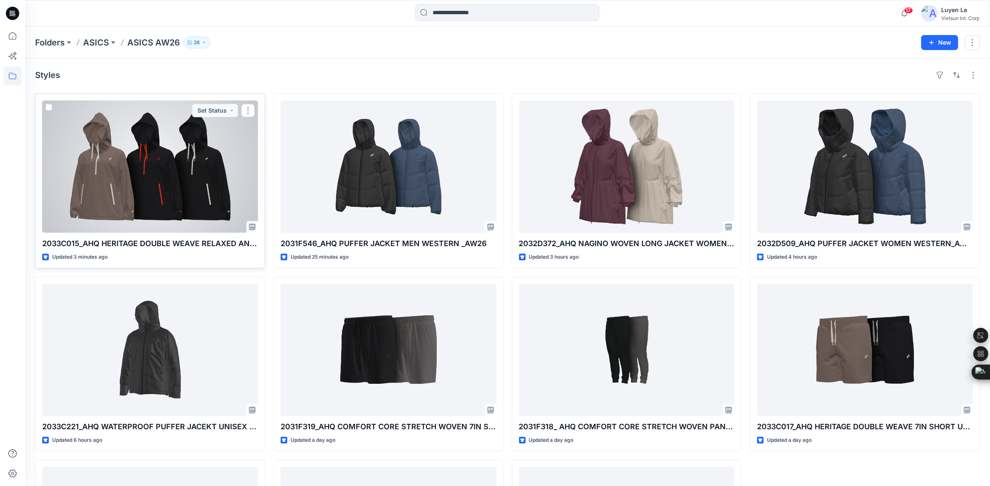
click at [159, 169] on div at bounding box center [150, 167] width 216 height 132
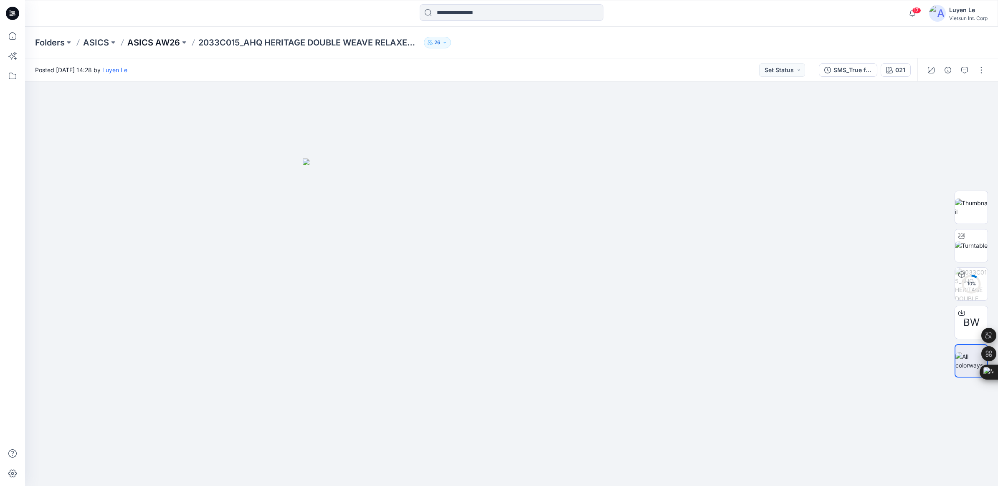
click at [155, 40] on p "ASICS AW26" at bounding box center [153, 43] width 53 height 12
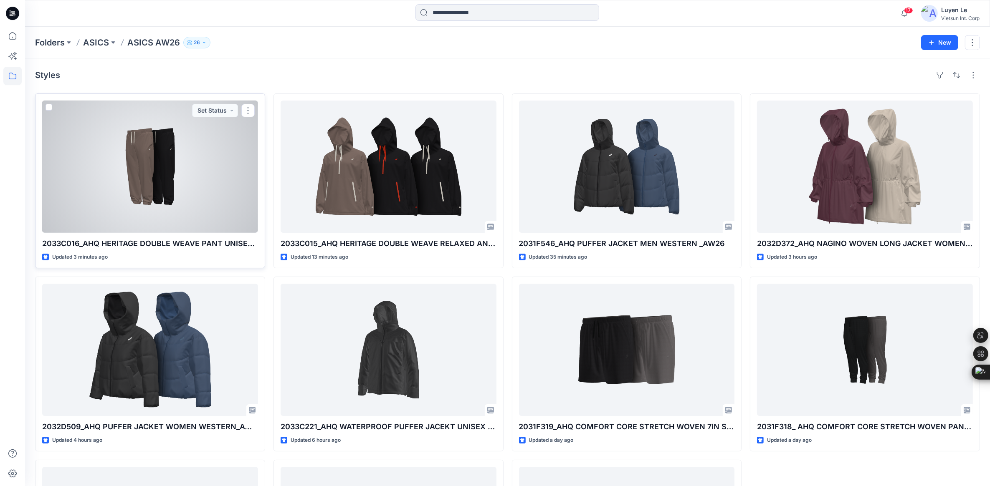
click at [180, 189] on div at bounding box center [150, 167] width 216 height 132
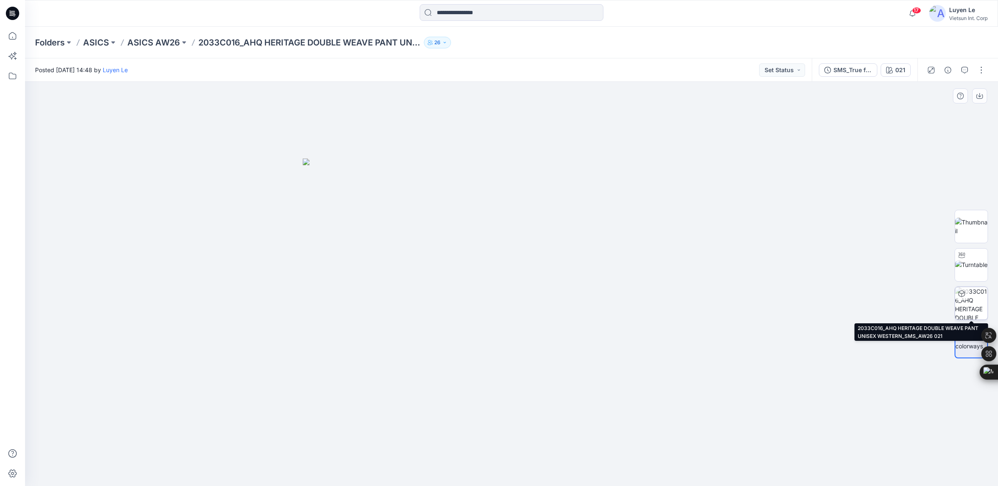
click at [979, 300] on img at bounding box center [971, 303] width 33 height 33
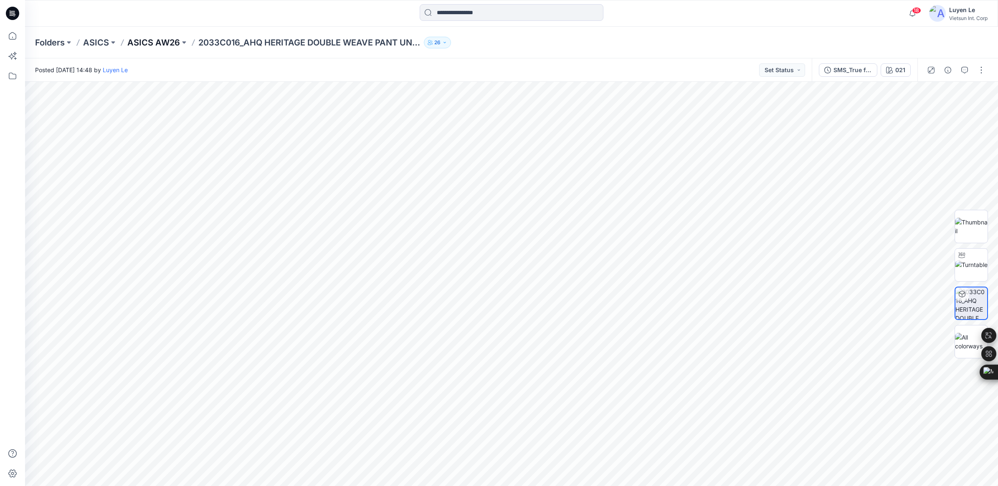
click at [141, 44] on p "ASICS AW26" at bounding box center [153, 43] width 53 height 12
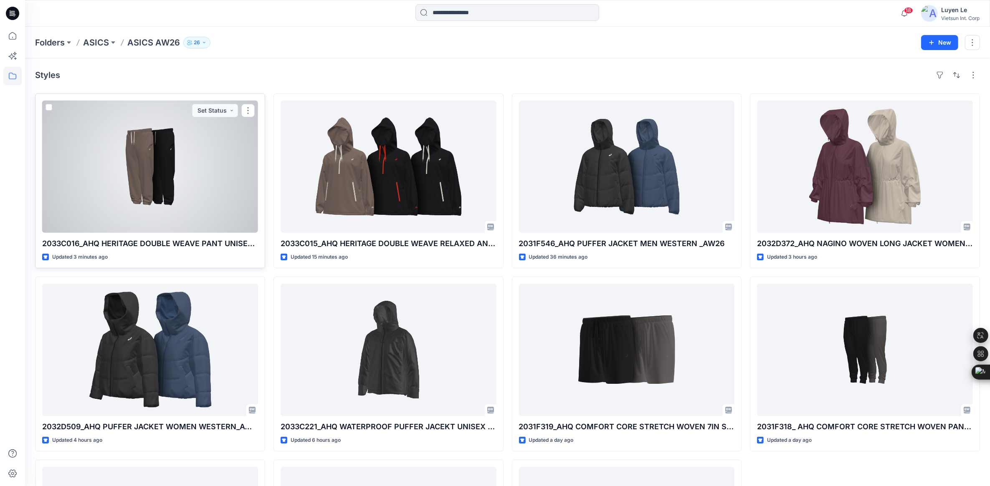
click at [159, 179] on div at bounding box center [150, 167] width 216 height 132
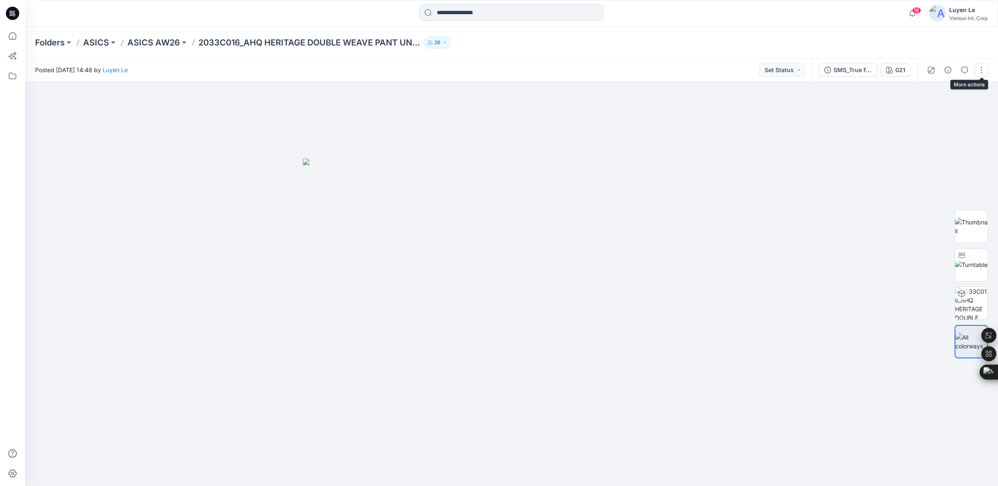
click at [980, 65] on button "button" at bounding box center [980, 69] width 13 height 13
click at [932, 111] on p "Edit" at bounding box center [928, 112] width 10 height 9
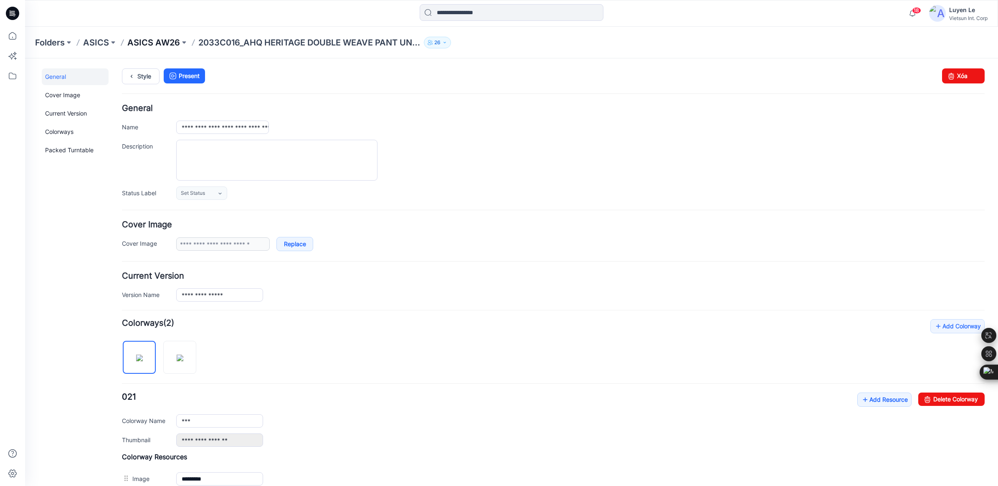
click at [151, 39] on p "ASICS AW26" at bounding box center [153, 43] width 53 height 12
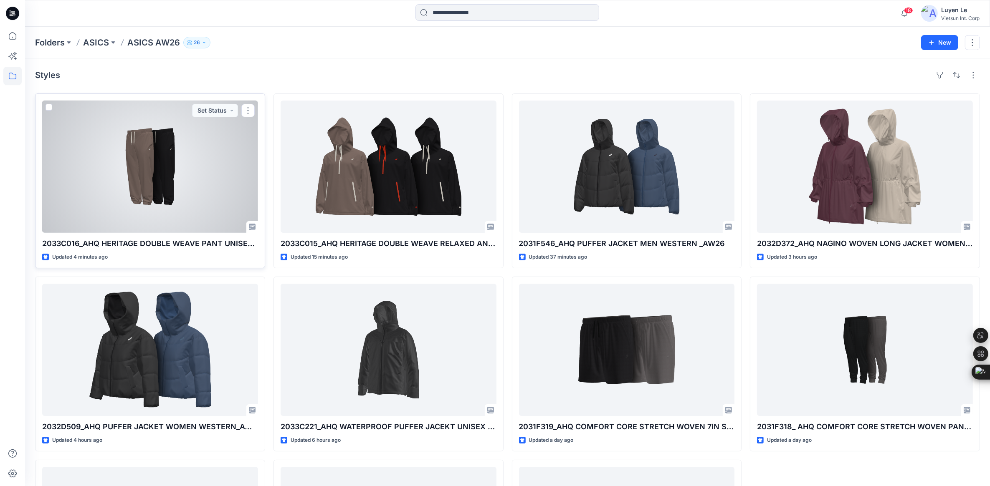
click at [195, 161] on div at bounding box center [150, 167] width 216 height 132
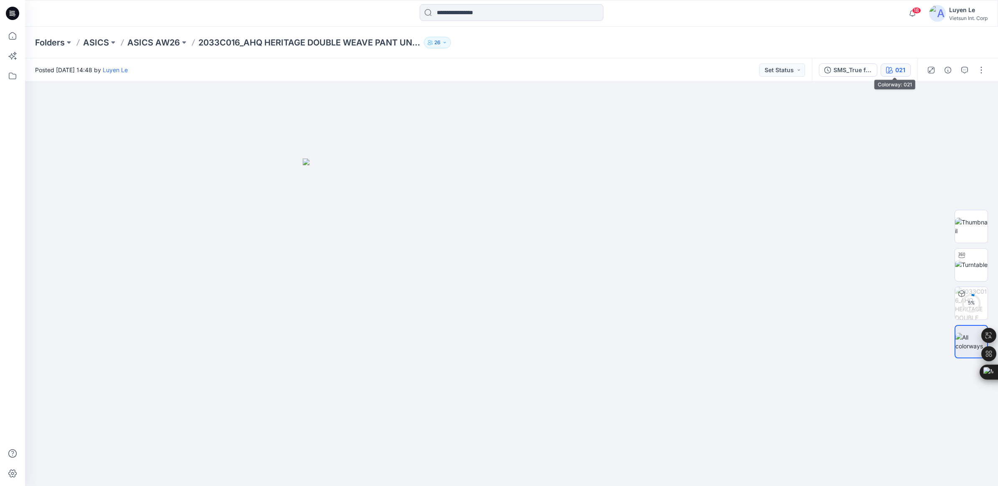
click at [895, 69] on div "021" at bounding box center [900, 70] width 10 height 9
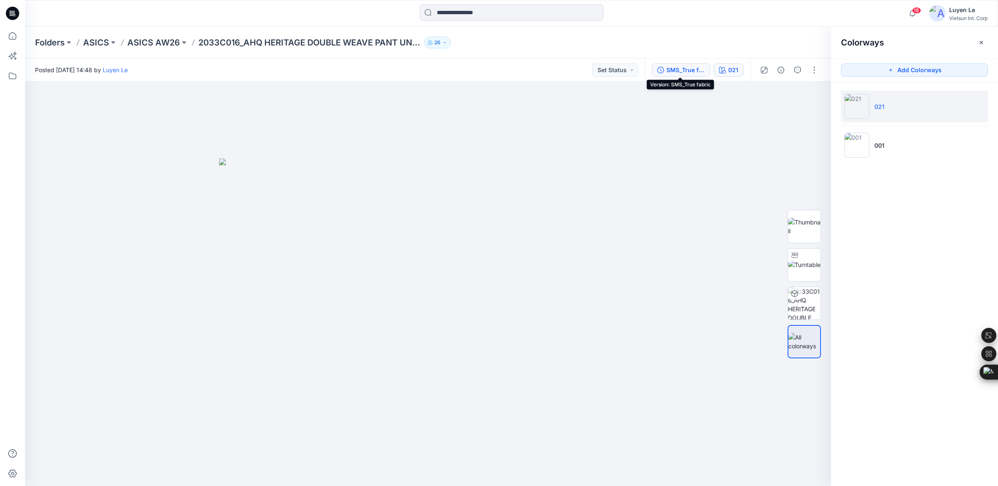
click at [683, 72] on div "SMS_True fabric" at bounding box center [685, 70] width 38 height 9
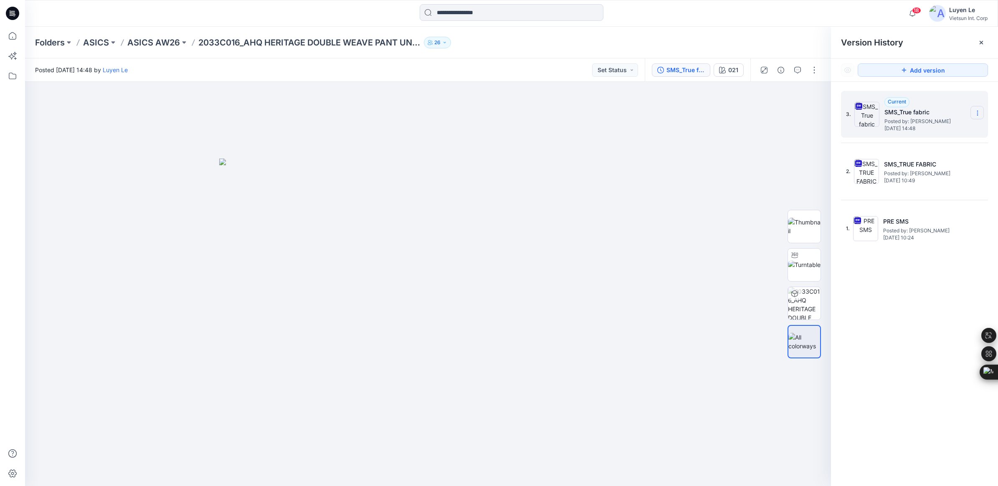
click at [977, 114] on icon at bounding box center [977, 113] width 0 height 0
click at [915, 184] on span "Delete Version" at bounding box center [919, 184] width 39 height 10
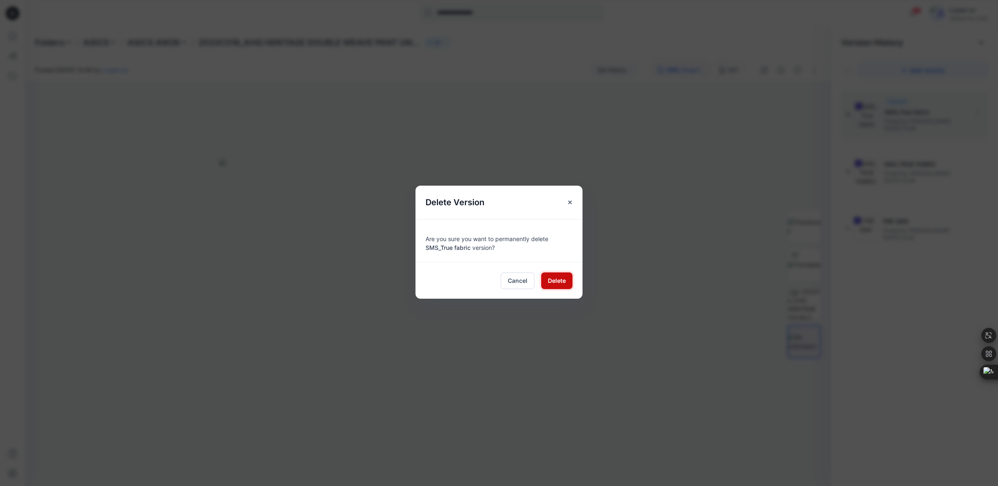
click at [557, 280] on span "Delete" at bounding box center [557, 280] width 18 height 9
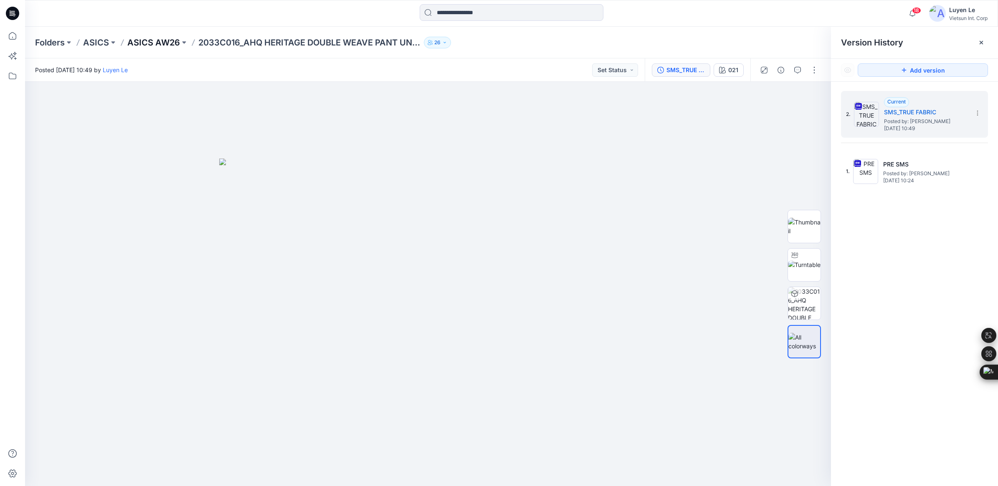
click at [157, 47] on p "ASICS AW26" at bounding box center [153, 43] width 53 height 12
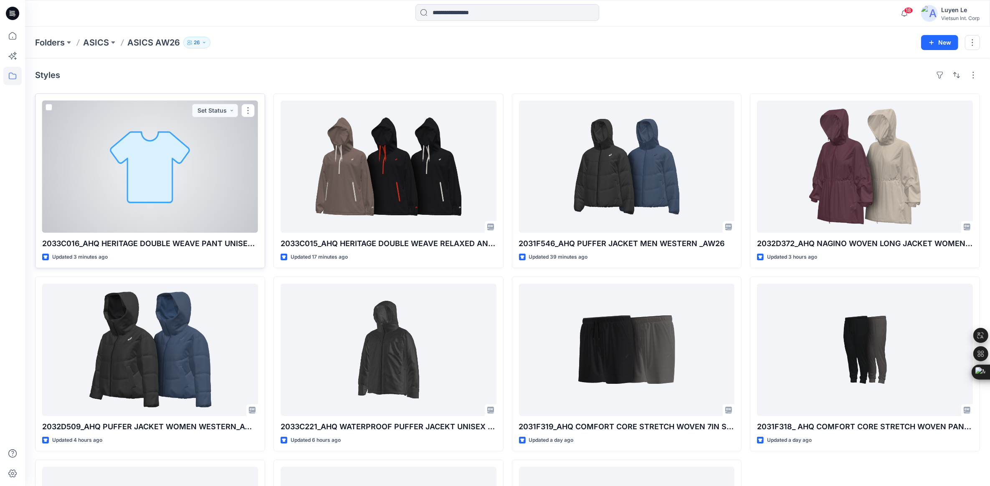
click at [165, 145] on div at bounding box center [150, 167] width 216 height 132
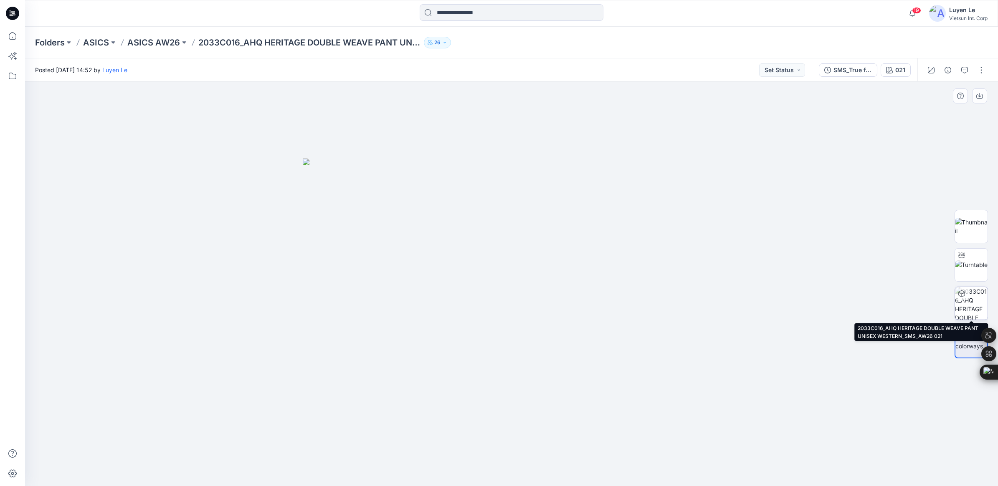
click at [967, 311] on img at bounding box center [971, 303] width 33 height 33
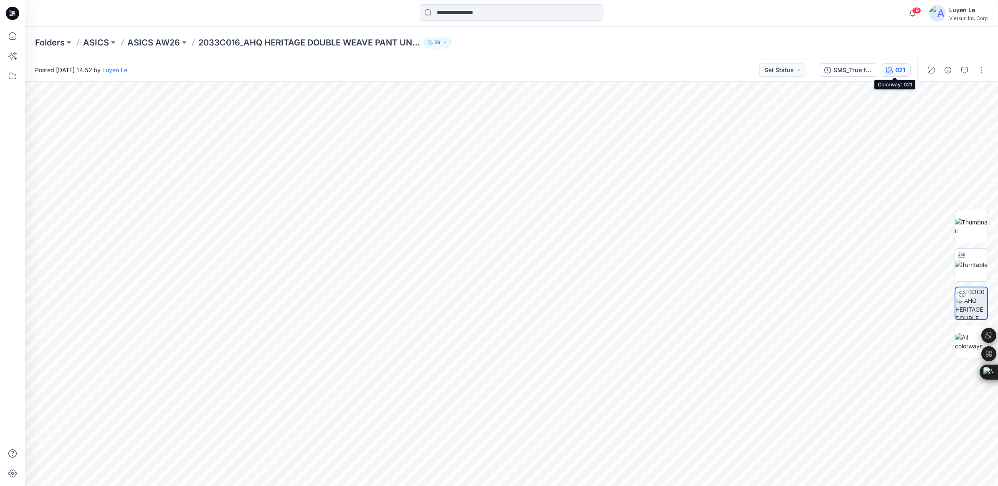
click at [901, 68] on div "021" at bounding box center [900, 70] width 10 height 9
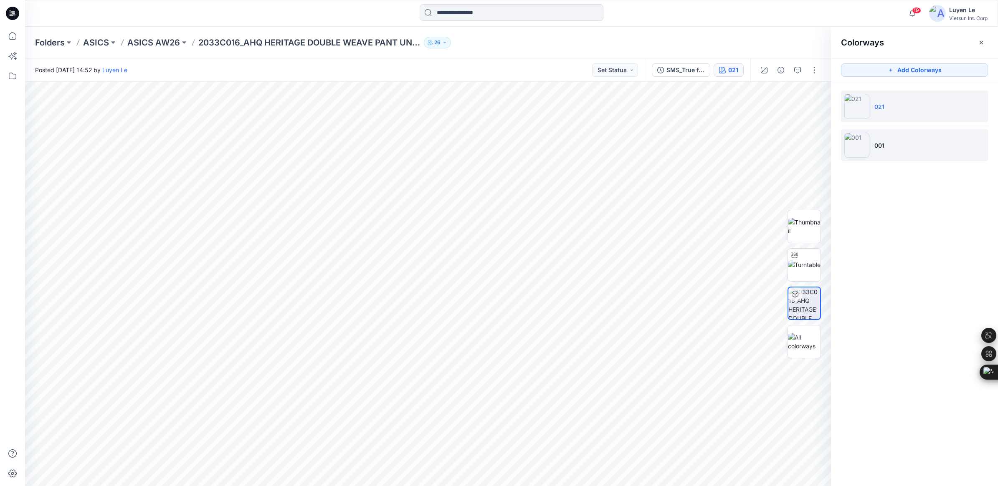
click at [865, 145] on img at bounding box center [856, 145] width 25 height 25
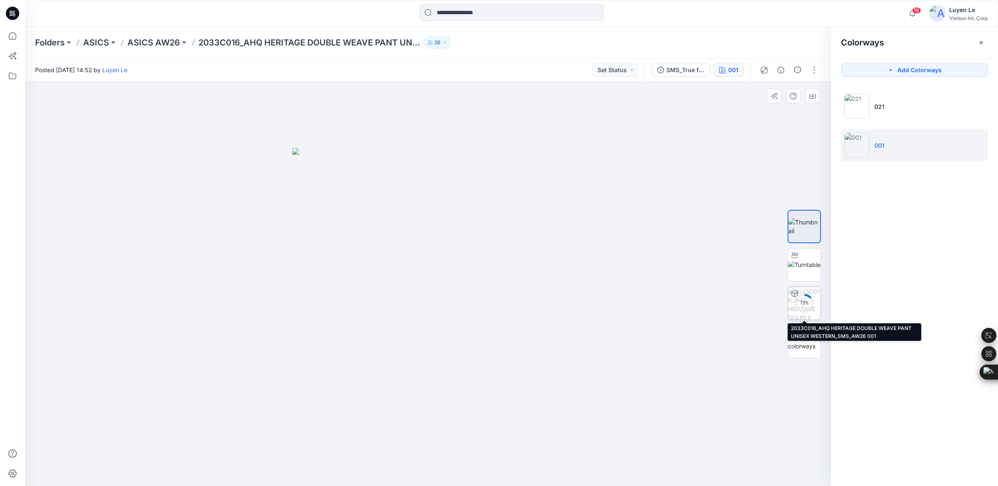
click at [797, 309] on circle at bounding box center [804, 303] width 17 height 17
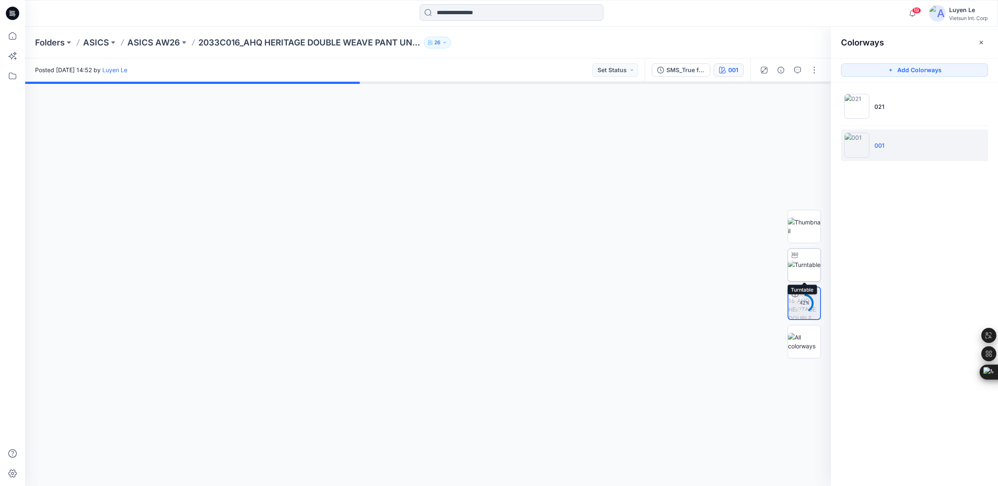
click at [799, 268] on img at bounding box center [804, 264] width 33 height 9
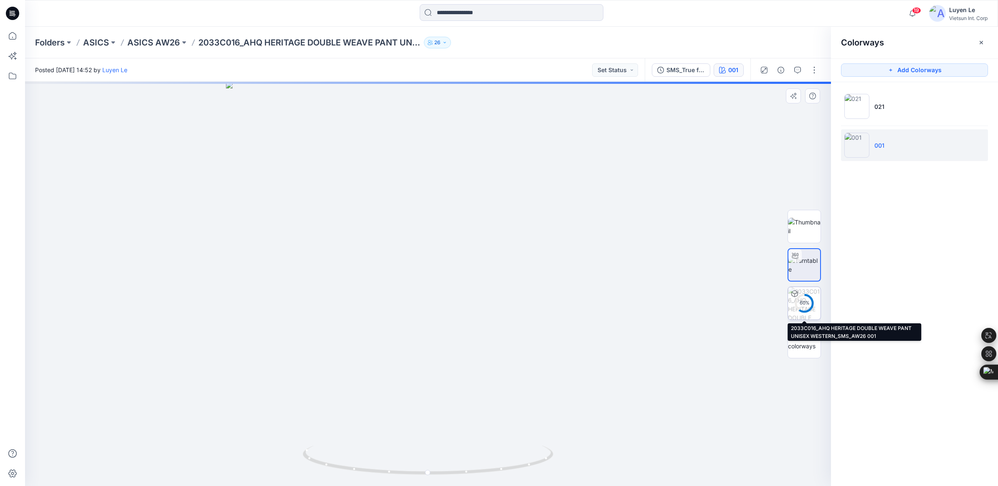
click at [808, 309] on circle at bounding box center [804, 303] width 17 height 17
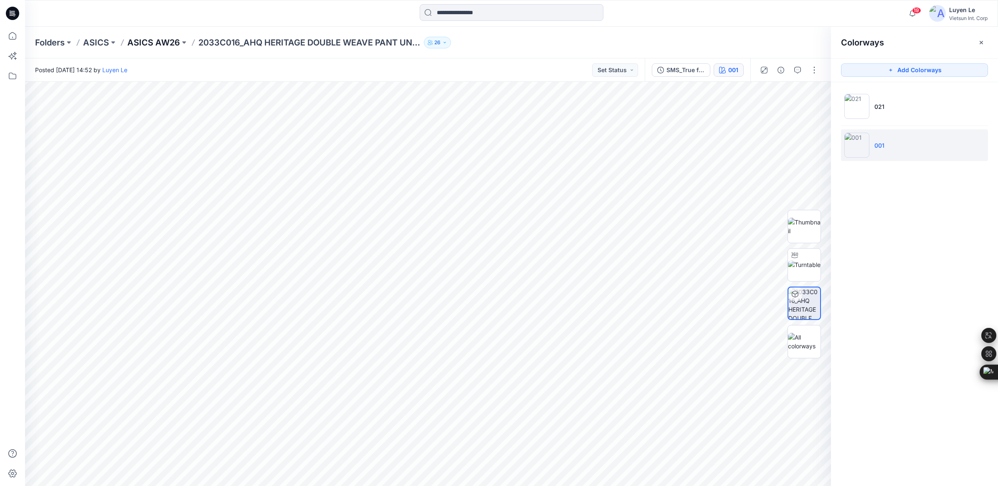
click at [152, 38] on p "ASICS AW26" at bounding box center [153, 43] width 53 height 12
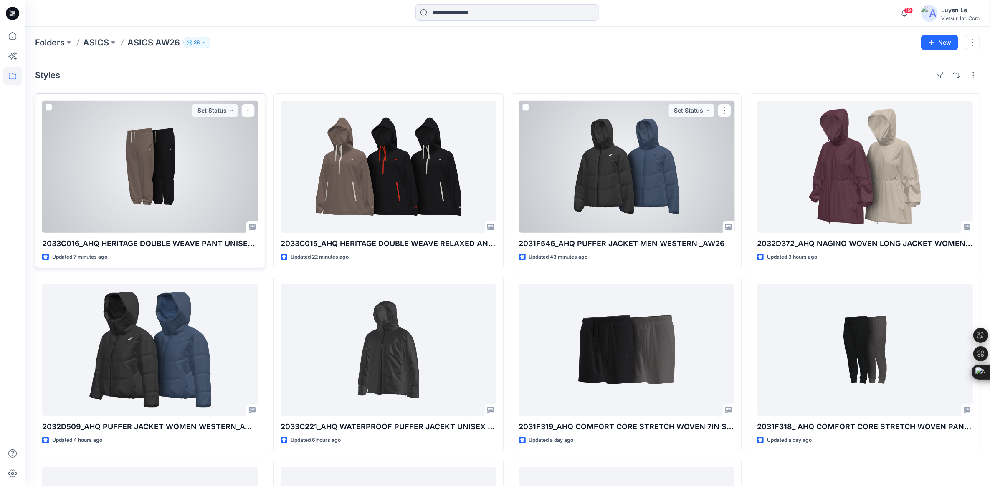
click at [147, 163] on div at bounding box center [150, 167] width 216 height 132
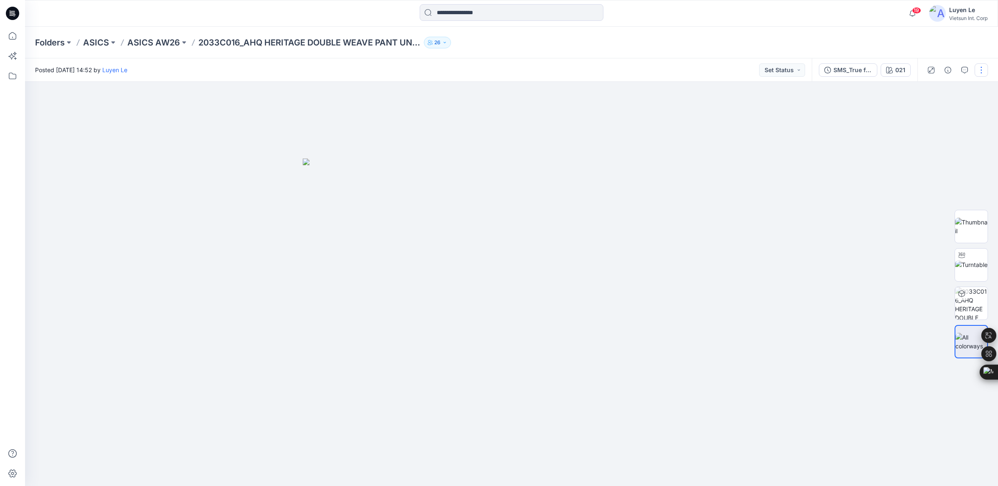
click at [978, 67] on button "button" at bounding box center [980, 69] width 13 height 13
click at [922, 113] on button "Edit" at bounding box center [946, 112] width 77 height 15
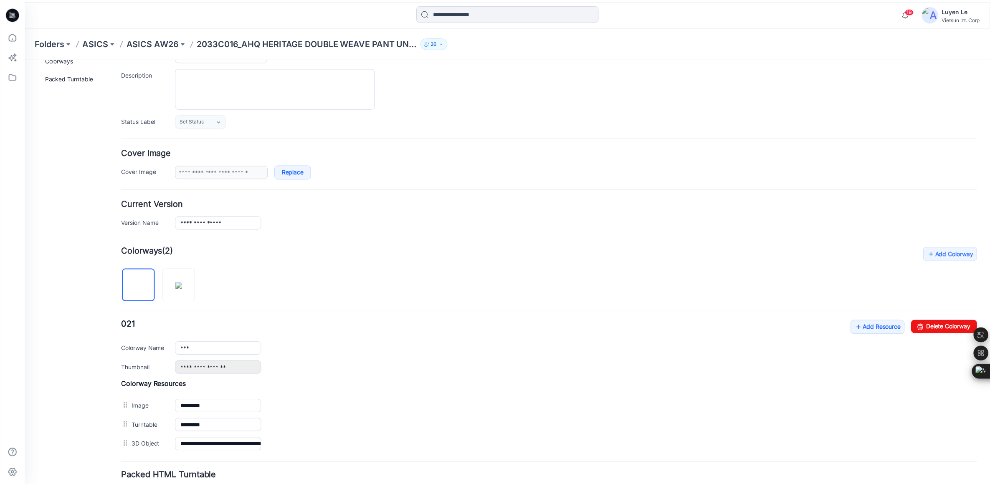
scroll to position [140, 0]
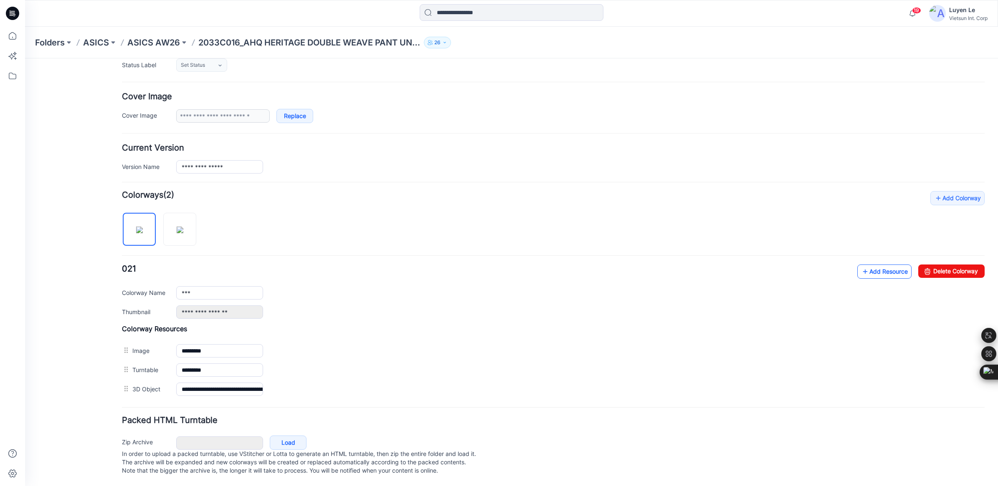
click at [880, 265] on link "Add Resource" at bounding box center [884, 272] width 54 height 14
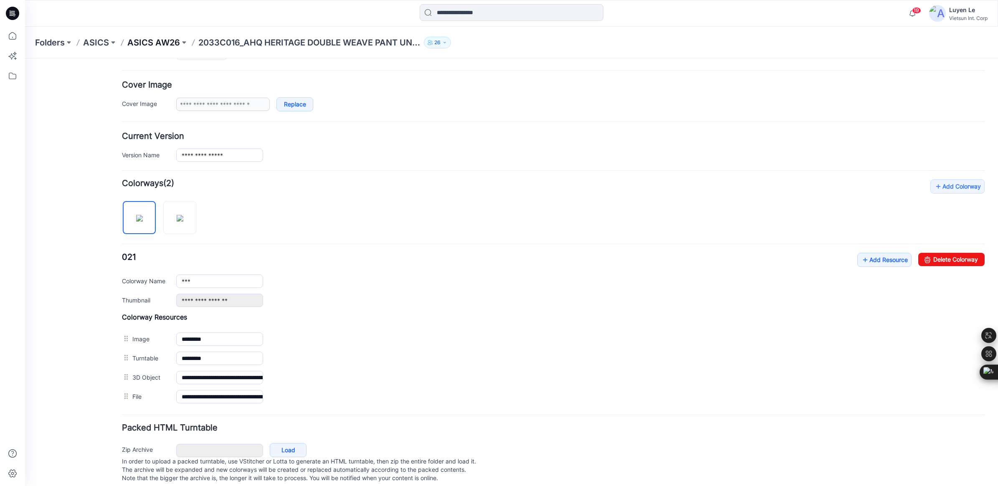
click at [146, 38] on p "ASICS AW26" at bounding box center [153, 43] width 53 height 12
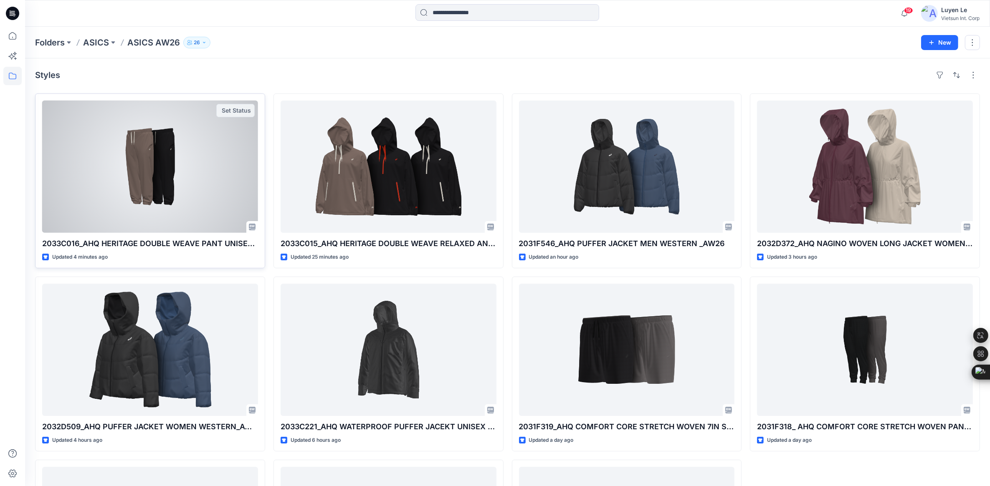
click at [211, 210] on div at bounding box center [150, 167] width 216 height 132
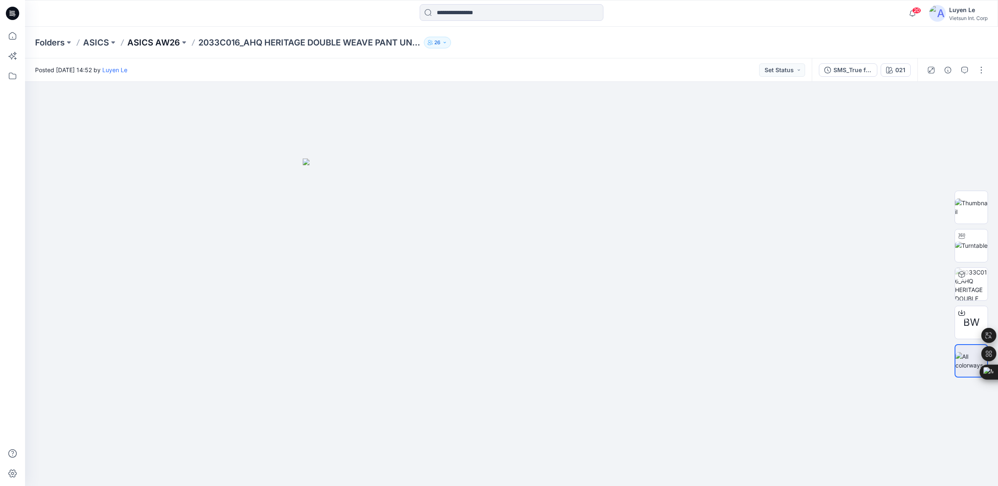
click at [145, 40] on p "ASICS AW26" at bounding box center [153, 43] width 53 height 12
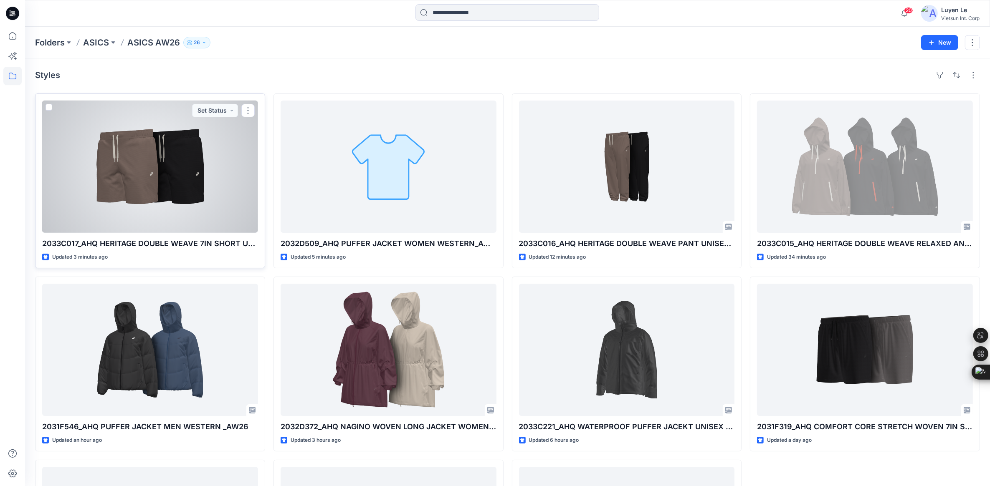
click at [154, 193] on div at bounding box center [150, 167] width 216 height 132
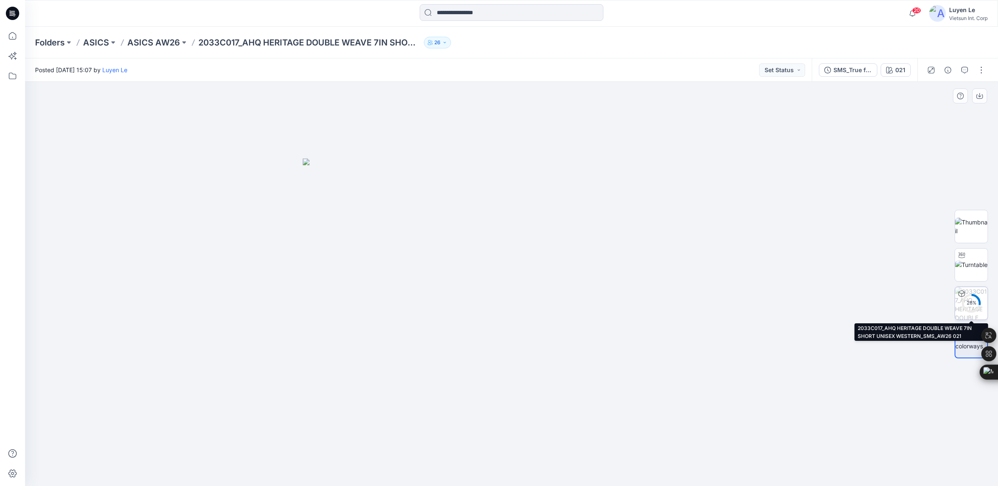
click at [977, 297] on circle at bounding box center [971, 303] width 17 height 17
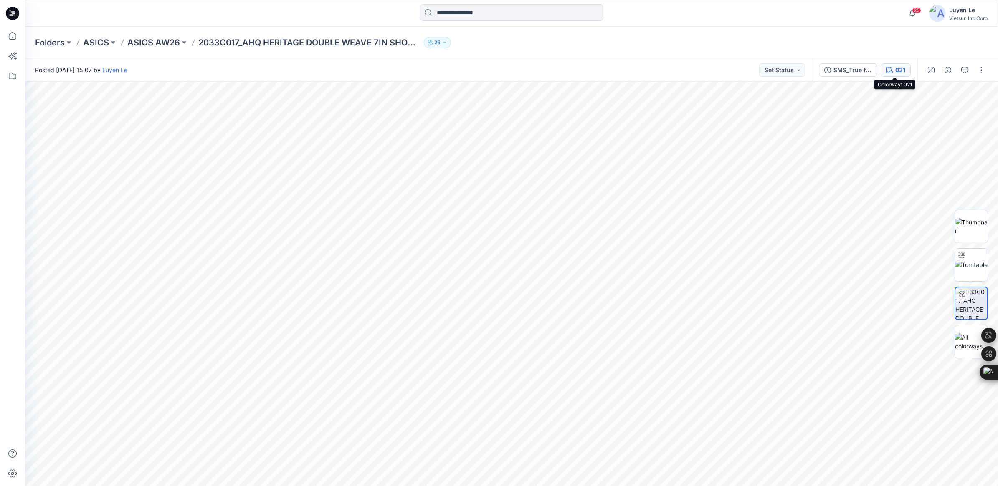
click at [895, 68] on div "021" at bounding box center [900, 70] width 10 height 9
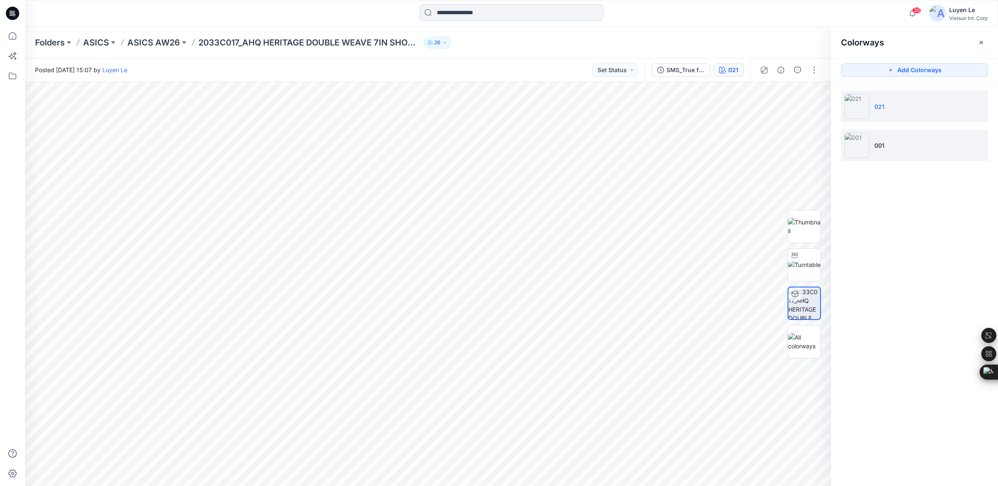
click at [863, 143] on img at bounding box center [856, 145] width 25 height 25
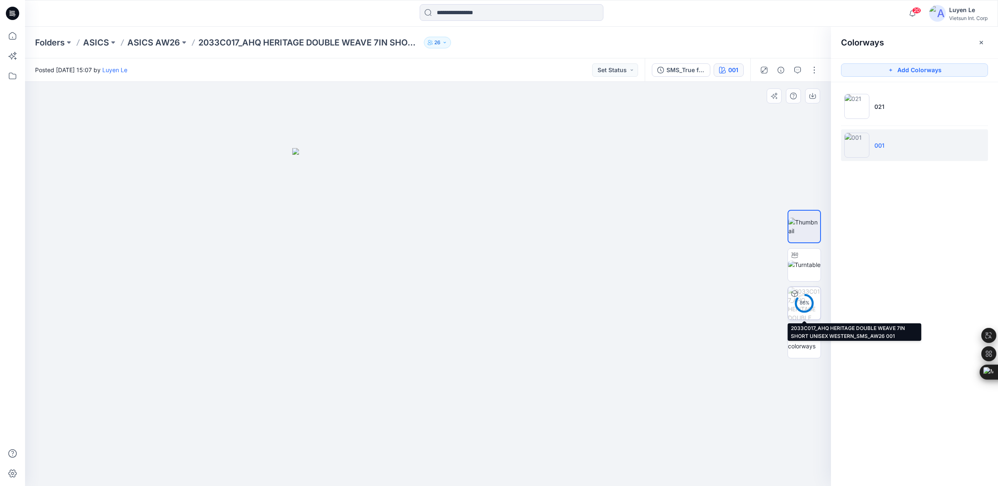
click at [819, 304] on img at bounding box center [804, 303] width 33 height 33
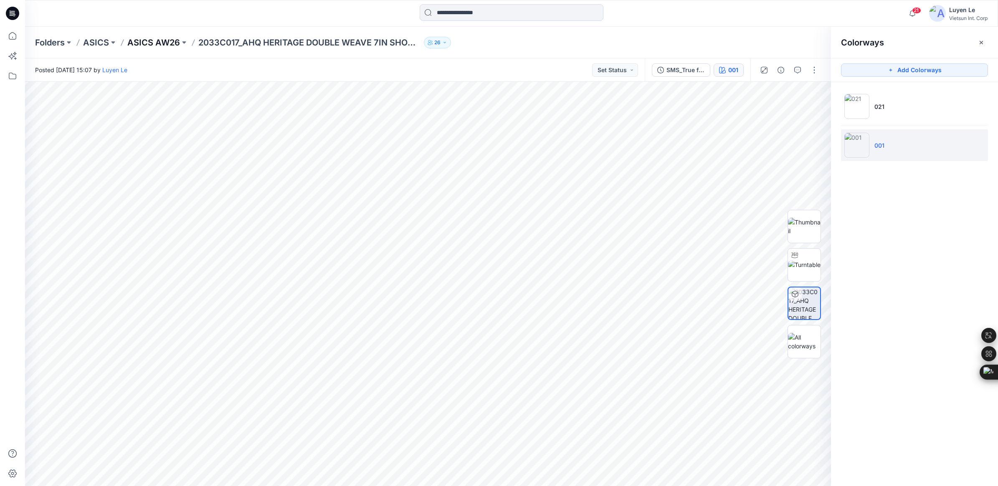
click at [150, 42] on p "ASICS AW26" at bounding box center [153, 43] width 53 height 12
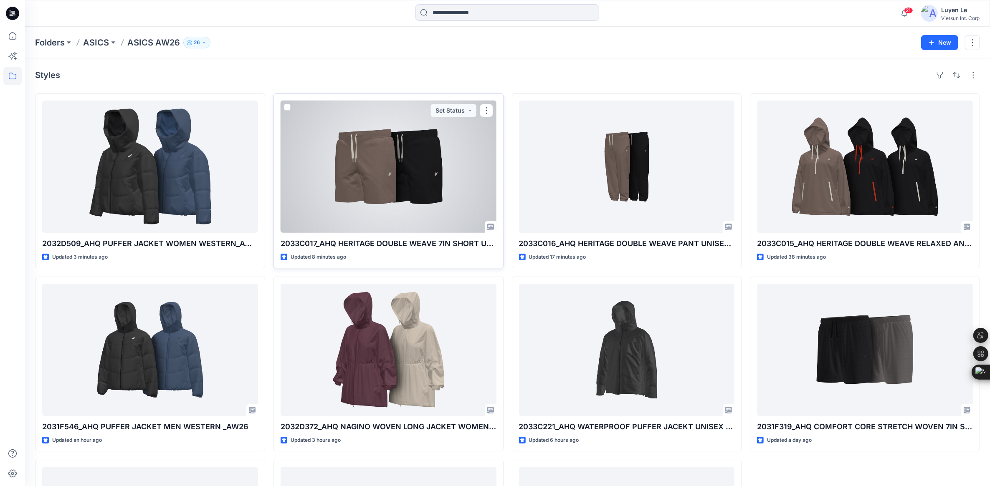
click at [396, 190] on div at bounding box center [389, 167] width 216 height 132
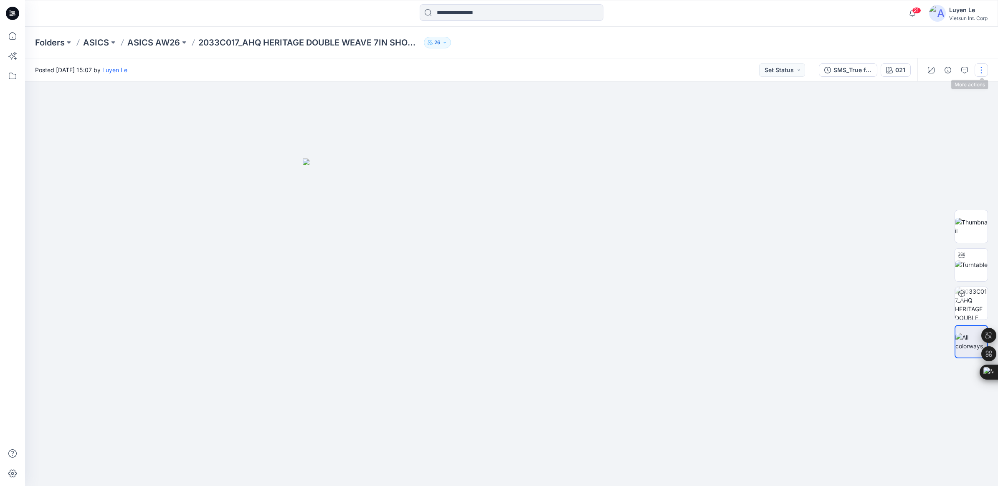
click at [979, 68] on button "button" at bounding box center [980, 69] width 13 height 13
click at [930, 111] on p "Edit" at bounding box center [928, 112] width 10 height 9
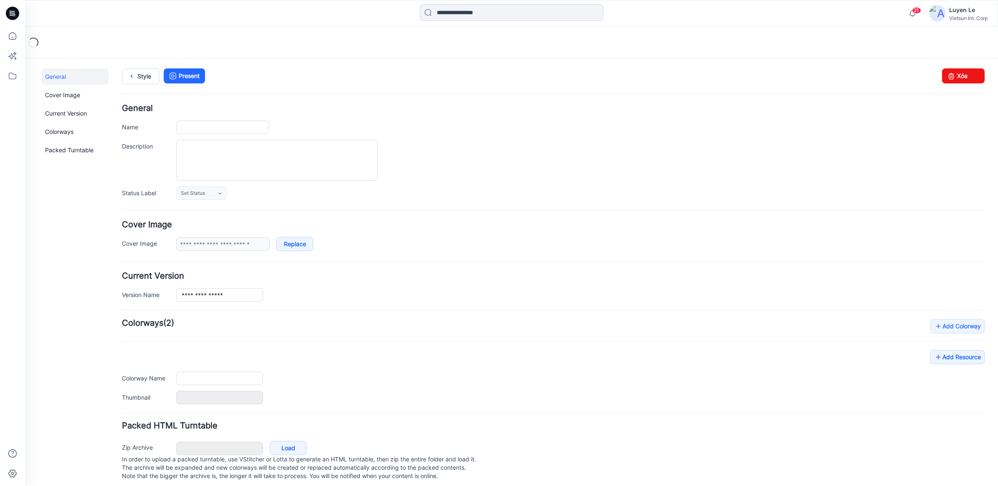
type input "**********"
type input "***"
type input "**********"
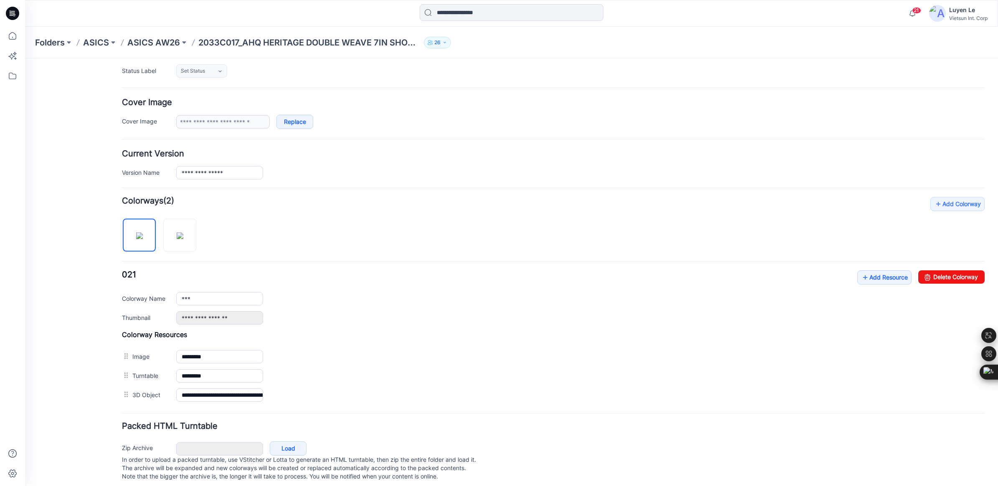
scroll to position [140, 0]
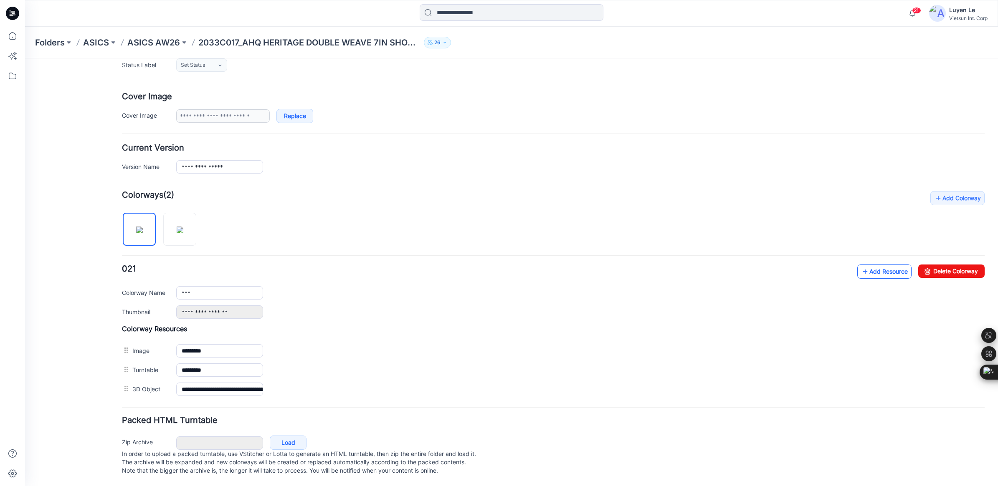
click at [867, 265] on link "Add Resource" at bounding box center [884, 272] width 54 height 14
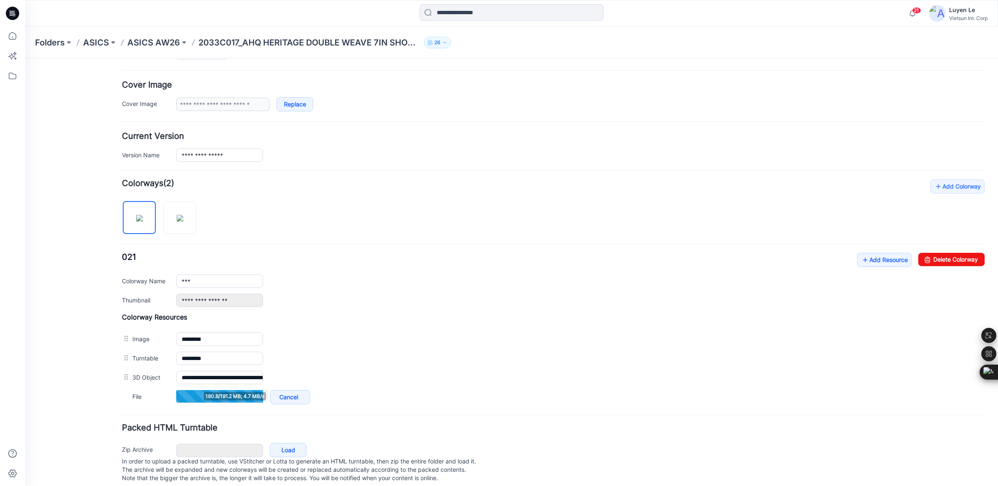
click at [712, 182] on h4 "Add Colorway Colorways (2)" at bounding box center [553, 184] width 862 height 8
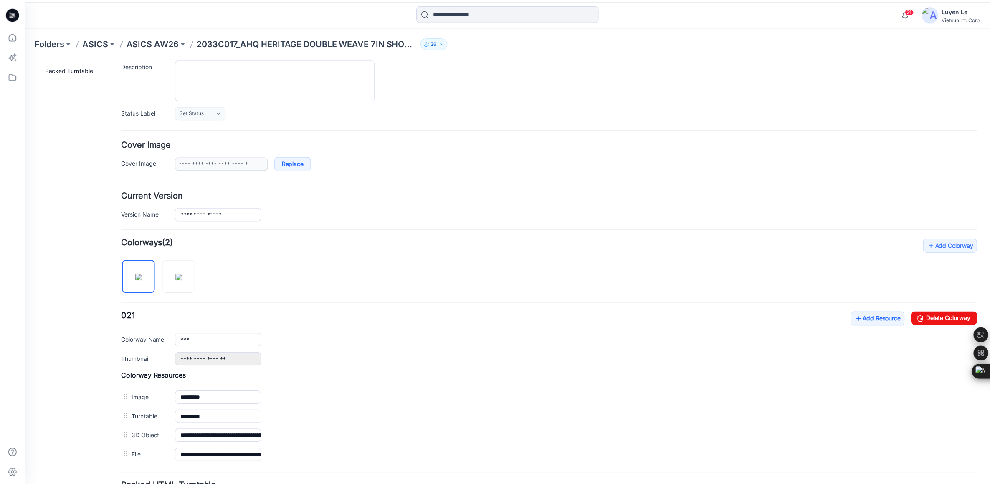
scroll to position [55, 0]
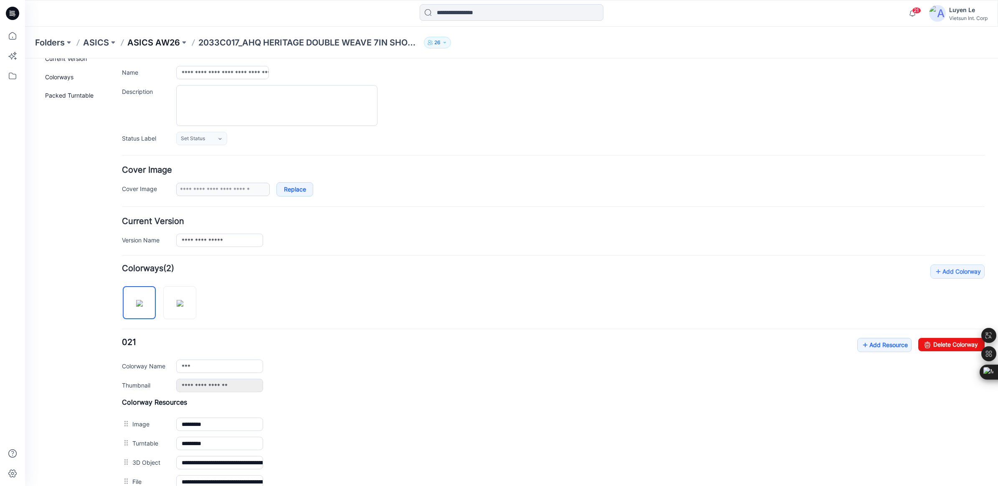
click at [152, 43] on p "ASICS AW26" at bounding box center [153, 43] width 53 height 12
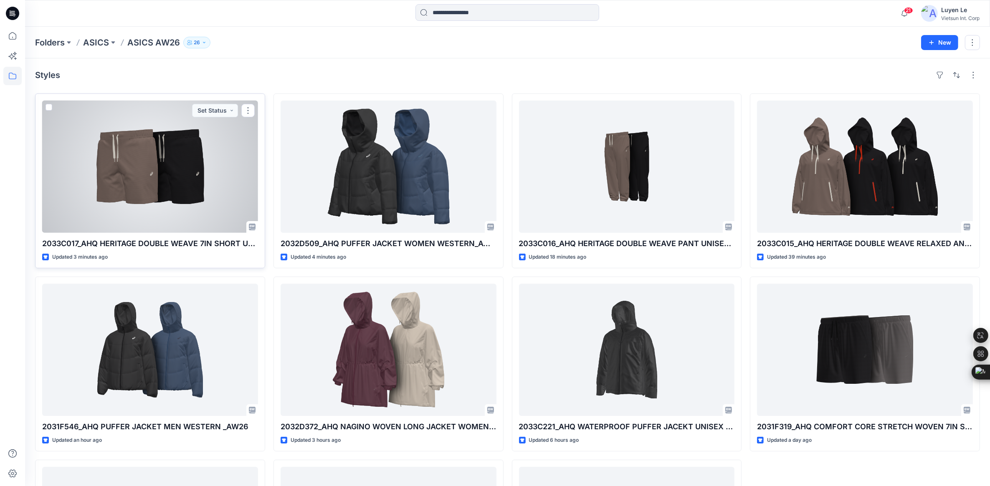
click at [172, 191] on div at bounding box center [150, 167] width 216 height 132
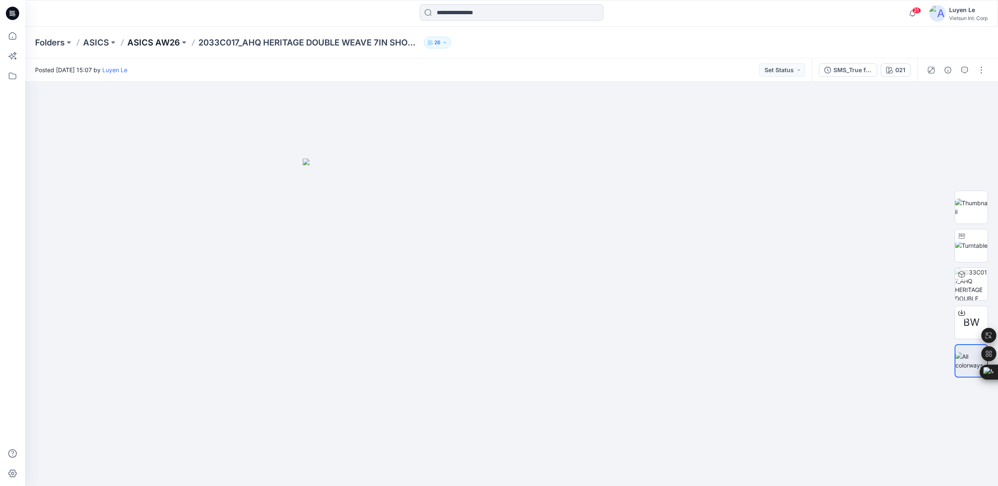
click at [147, 45] on p "ASICS AW26" at bounding box center [153, 43] width 53 height 12
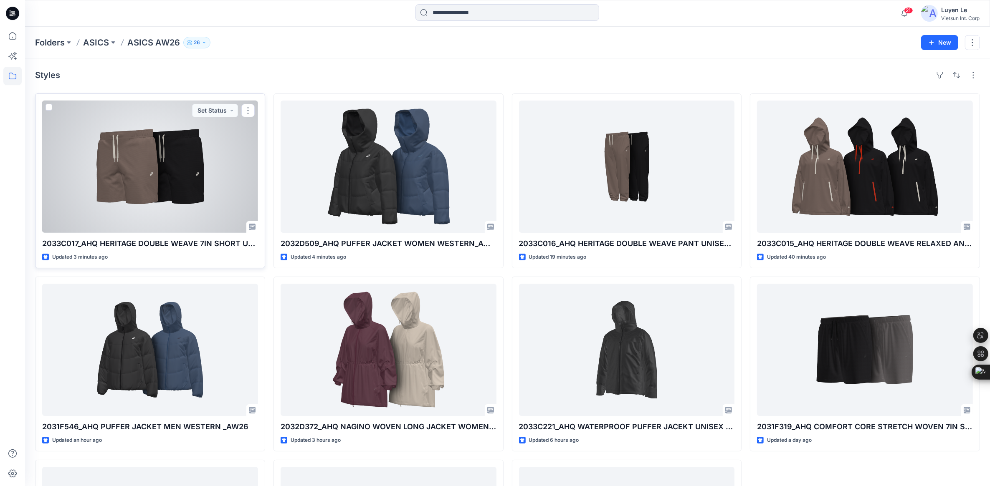
click at [140, 149] on div at bounding box center [150, 167] width 216 height 132
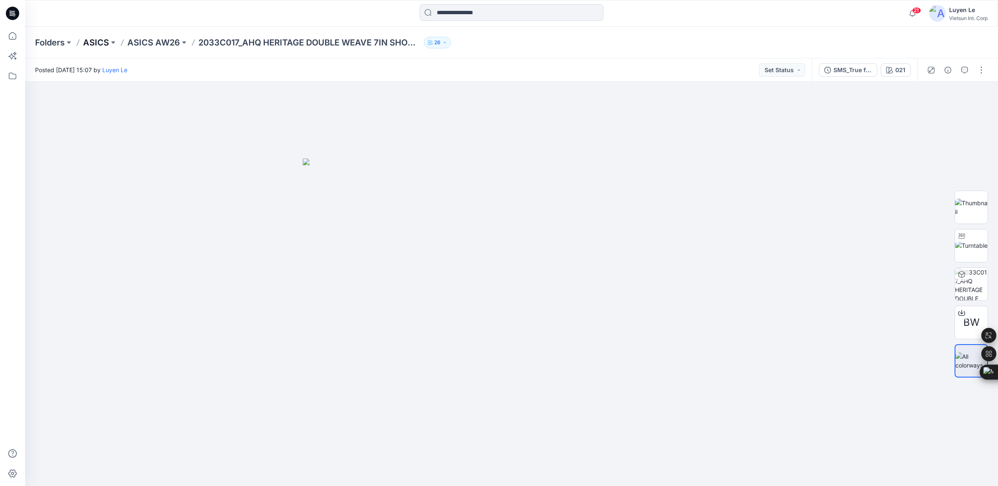
click at [105, 45] on p "ASICS" at bounding box center [96, 43] width 26 height 12
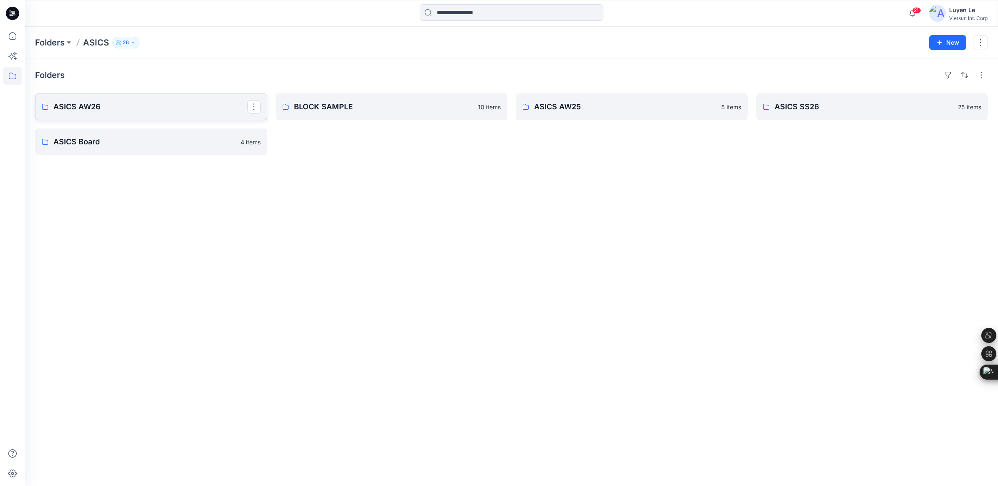
click at [114, 114] on link "ASICS AW26" at bounding box center [151, 107] width 232 height 27
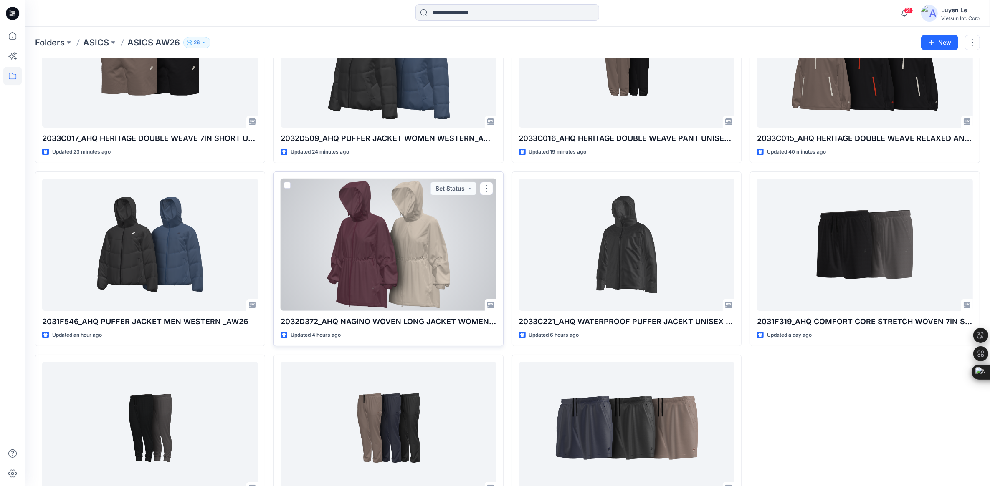
scroll to position [55, 0]
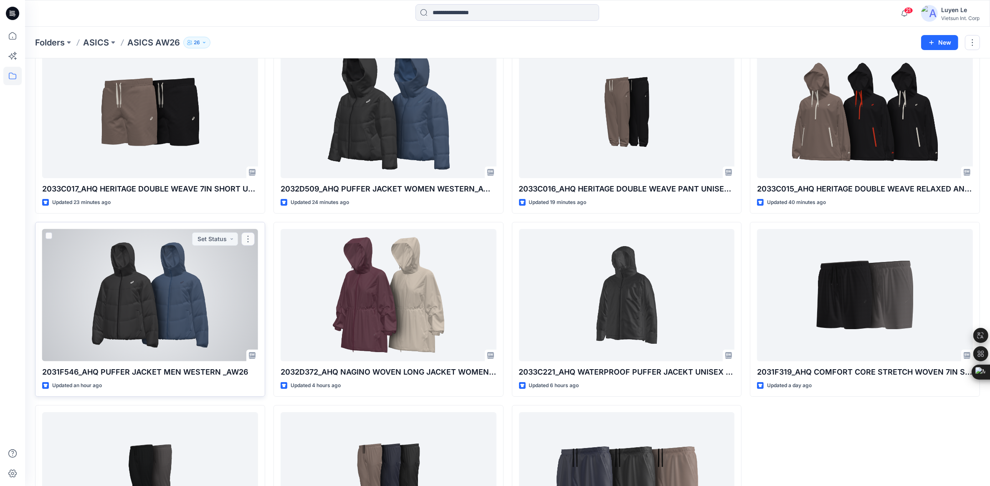
click at [184, 280] on div at bounding box center [150, 295] width 216 height 132
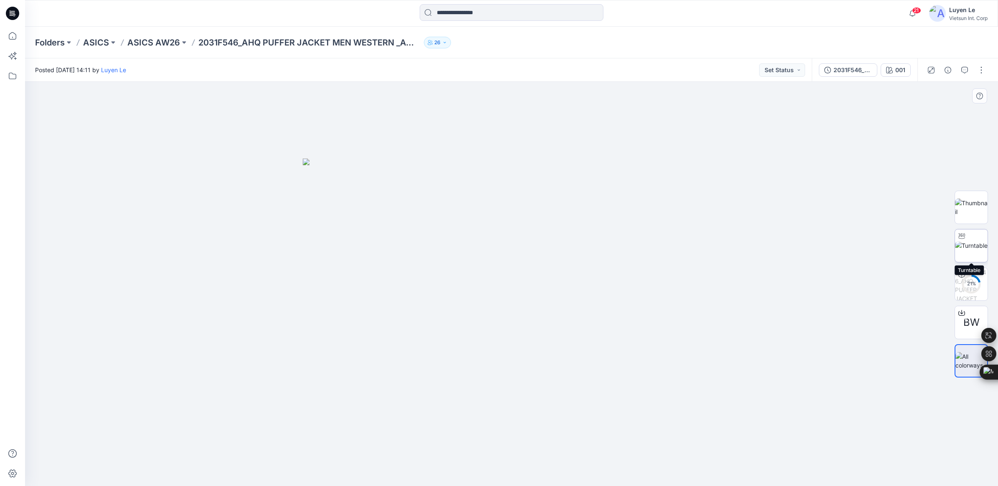
click at [970, 246] on img at bounding box center [971, 245] width 33 height 9
drag, startPoint x: 513, startPoint y: 475, endPoint x: 393, endPoint y: 468, distance: 120.0
click at [393, 468] on icon at bounding box center [512, 461] width 253 height 31
click at [12, 36] on icon at bounding box center [12, 36] width 18 height 18
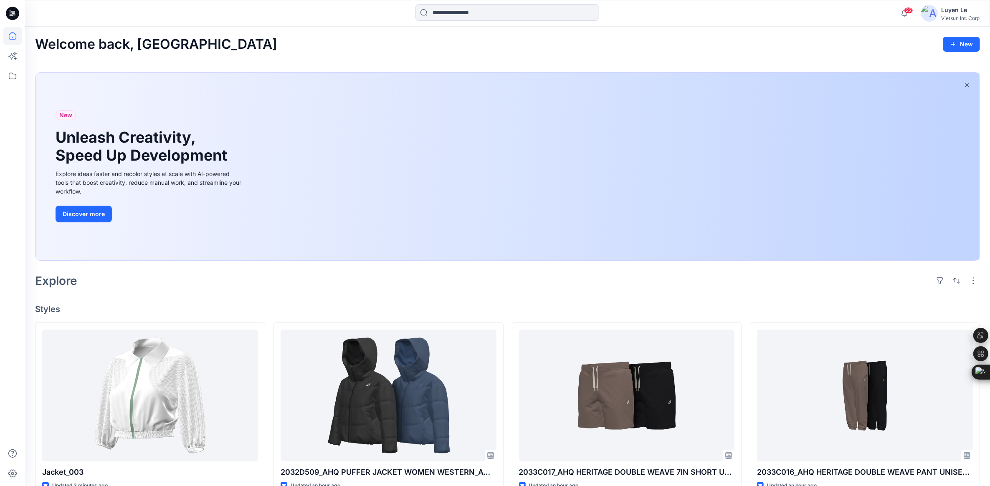
scroll to position [157, 0]
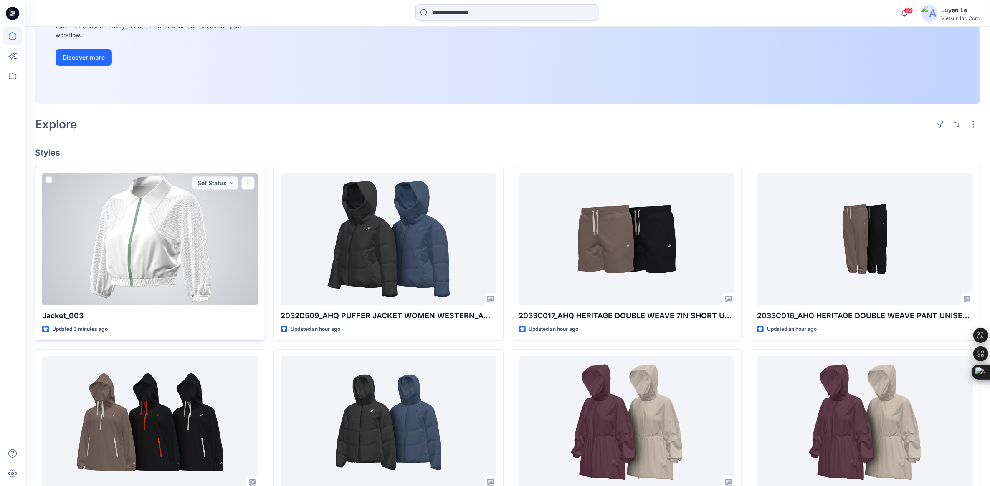
click at [198, 244] on div at bounding box center [150, 239] width 216 height 132
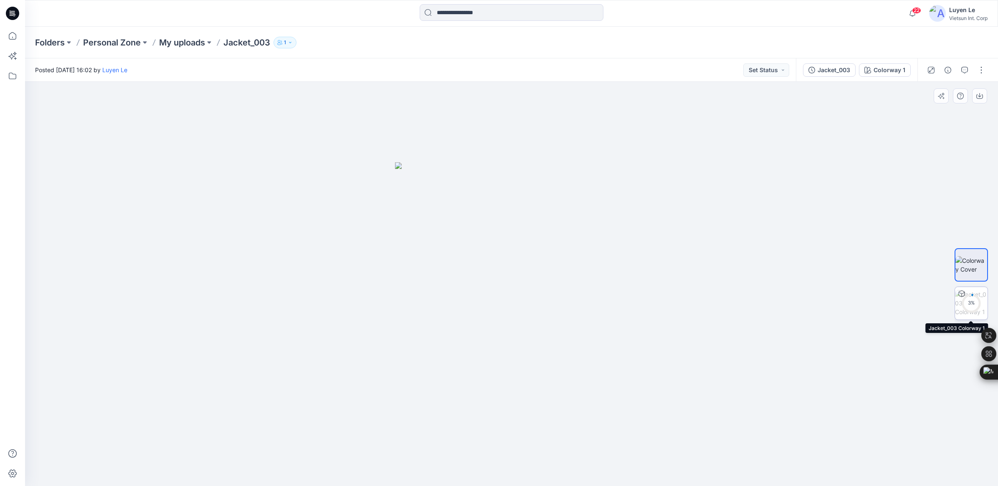
click at [968, 303] on div "3 %" at bounding box center [971, 303] width 20 height 7
click at [46, 42] on p "Folders" at bounding box center [50, 43] width 30 height 12
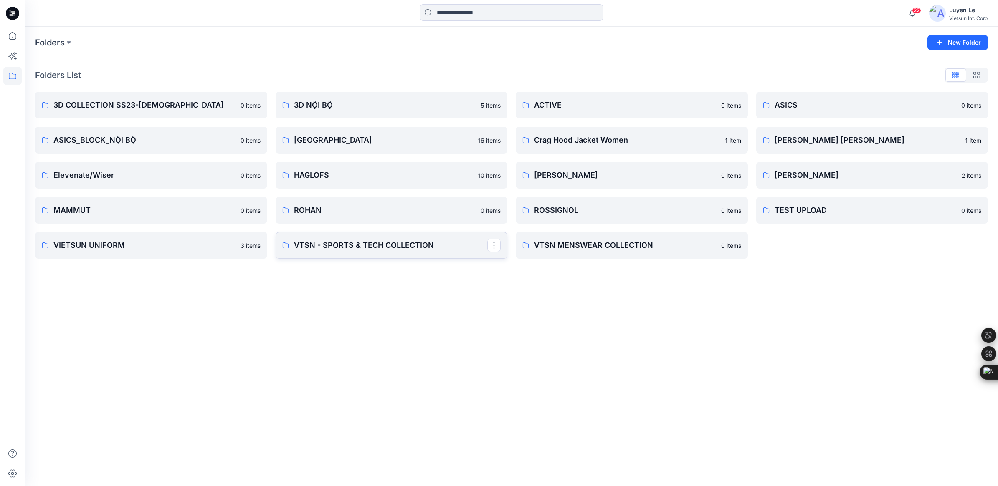
click at [411, 249] on p "VTSN - SPORTS & TECH COLLECTION" at bounding box center [391, 246] width 194 height 12
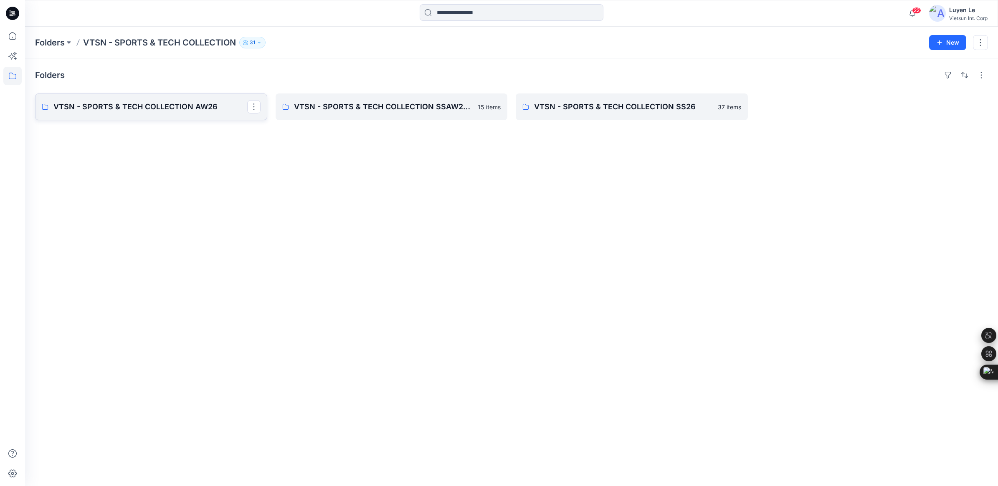
click at [107, 105] on p "VTSN - SPORTS & TECH COLLECTION AW26" at bounding box center [150, 107] width 194 height 12
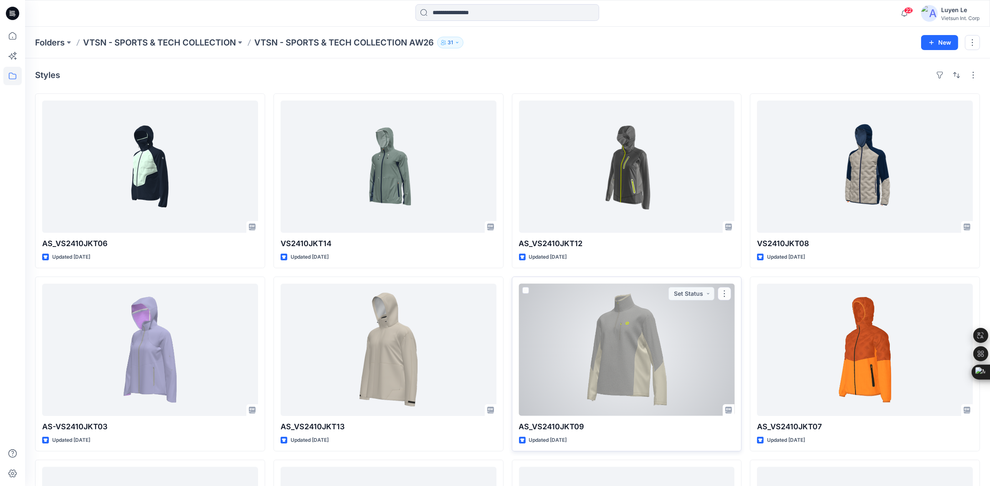
click at [632, 349] on div at bounding box center [627, 350] width 216 height 132
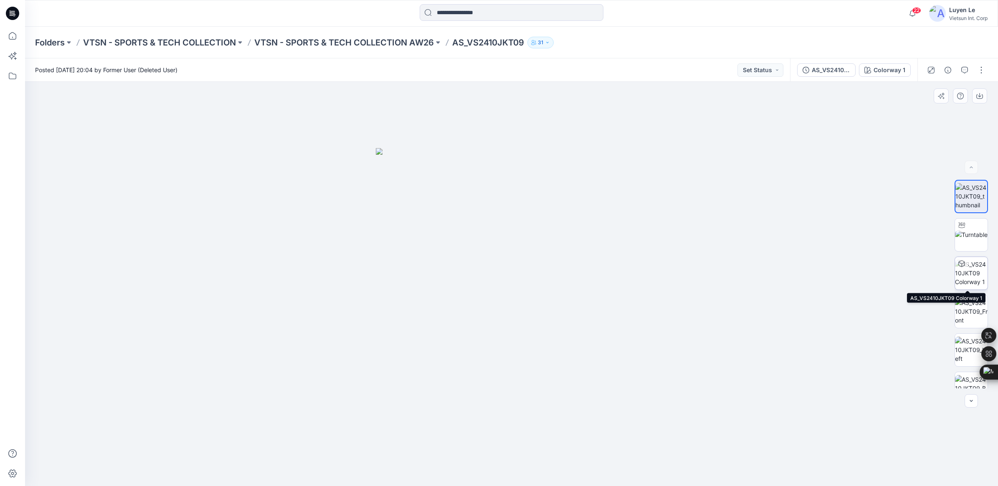
click at [966, 272] on img at bounding box center [971, 273] width 33 height 26
click at [159, 40] on p "VTSN - SPORTS & TECH COLLECTION" at bounding box center [159, 43] width 153 height 12
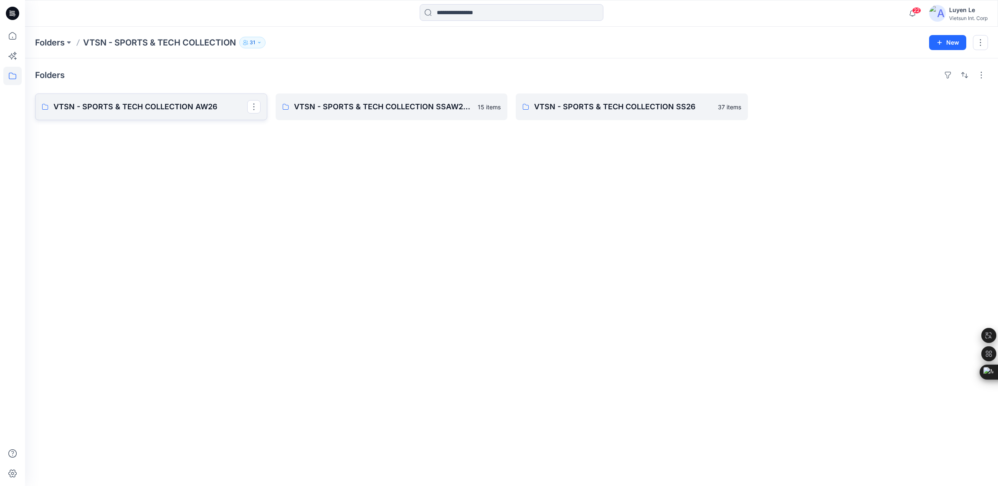
click at [125, 94] on link "VTSN - SPORTS & TECH COLLECTION AW26" at bounding box center [151, 107] width 232 height 27
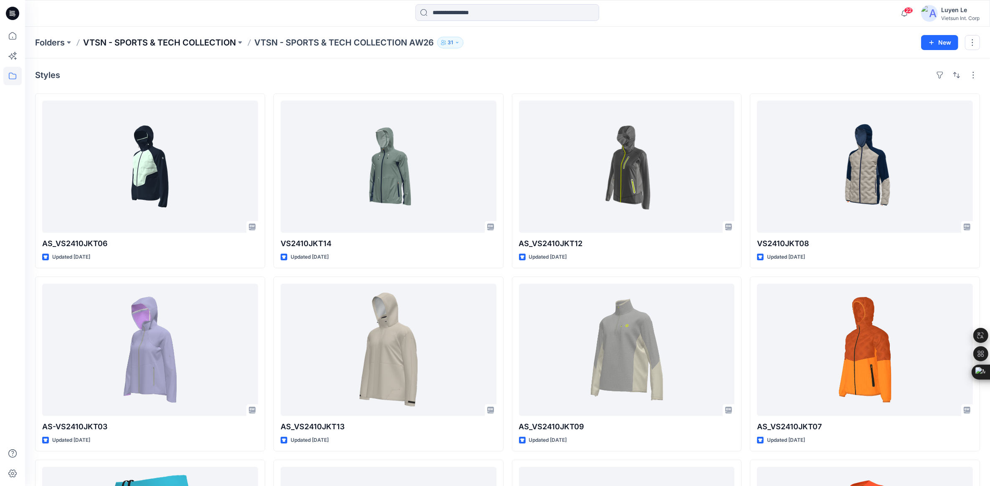
click at [161, 44] on p "VTSN - SPORTS & TECH COLLECTION" at bounding box center [159, 43] width 153 height 12
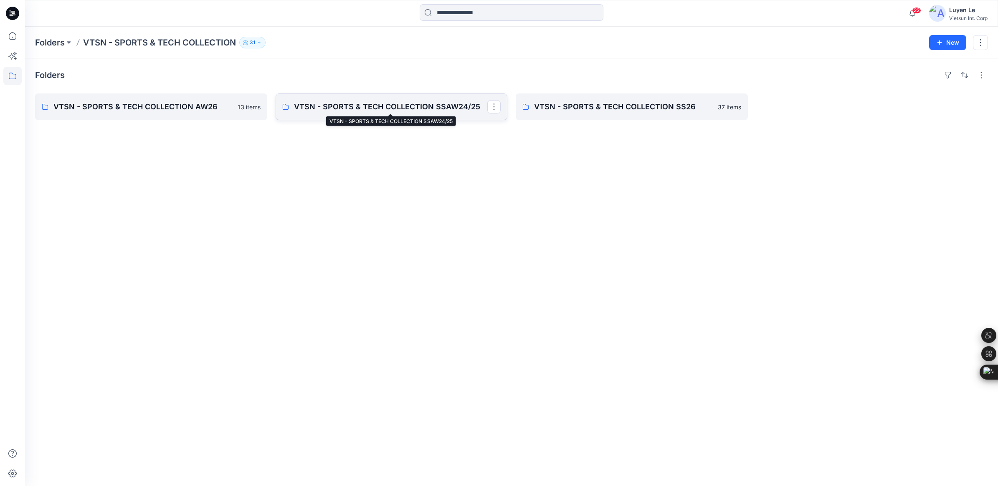
click at [391, 112] on p "VTSN - SPORTS & TECH COLLECTION SSAW24/25" at bounding box center [391, 107] width 194 height 12
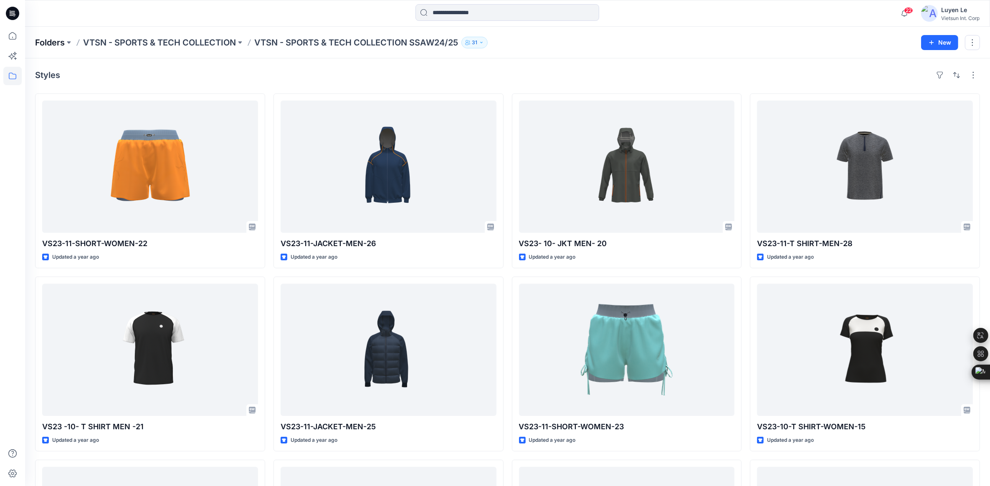
click at [60, 42] on p "Folders" at bounding box center [50, 43] width 30 height 12
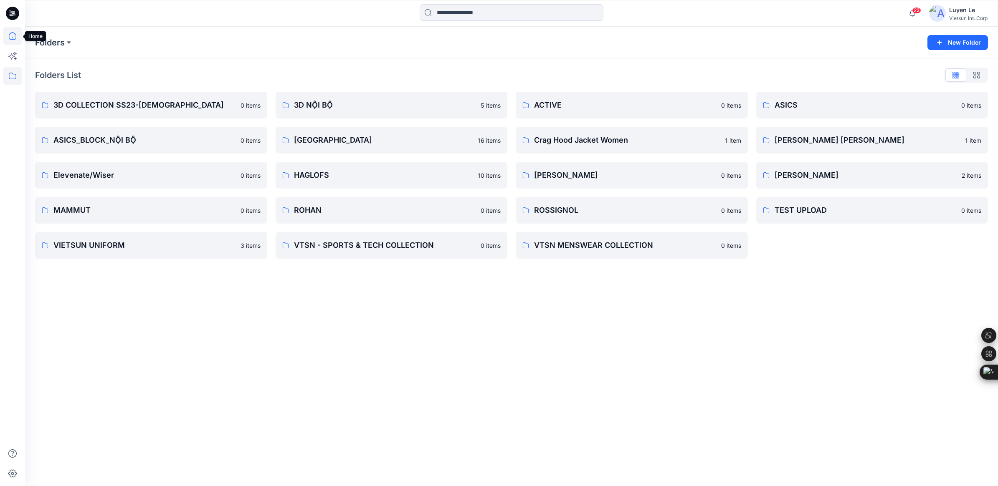
click at [13, 32] on icon at bounding box center [13, 36] width 8 height 8
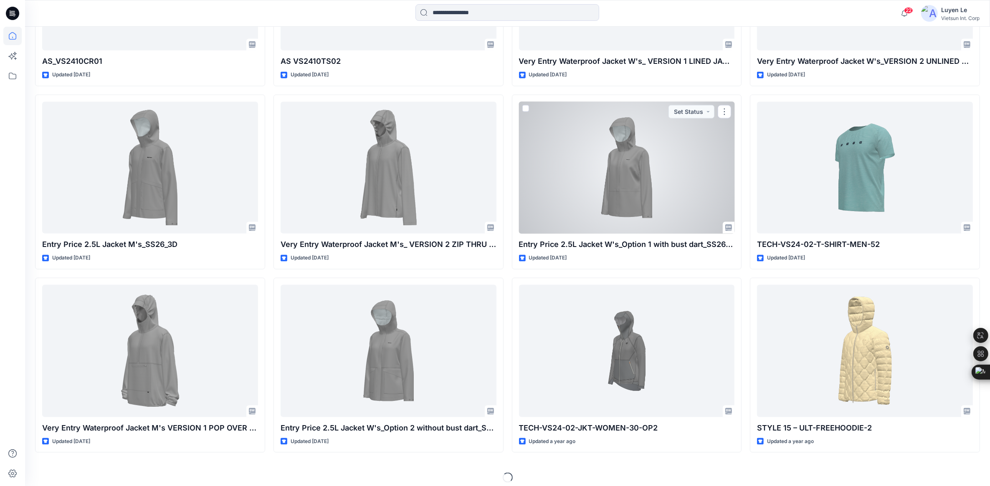
scroll to position [9221, 0]
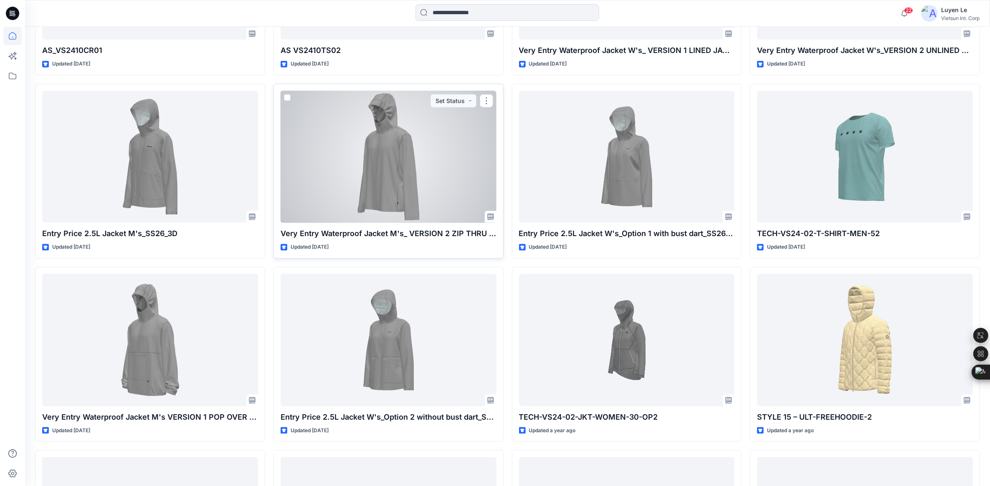
click at [384, 187] on div at bounding box center [389, 157] width 216 height 132
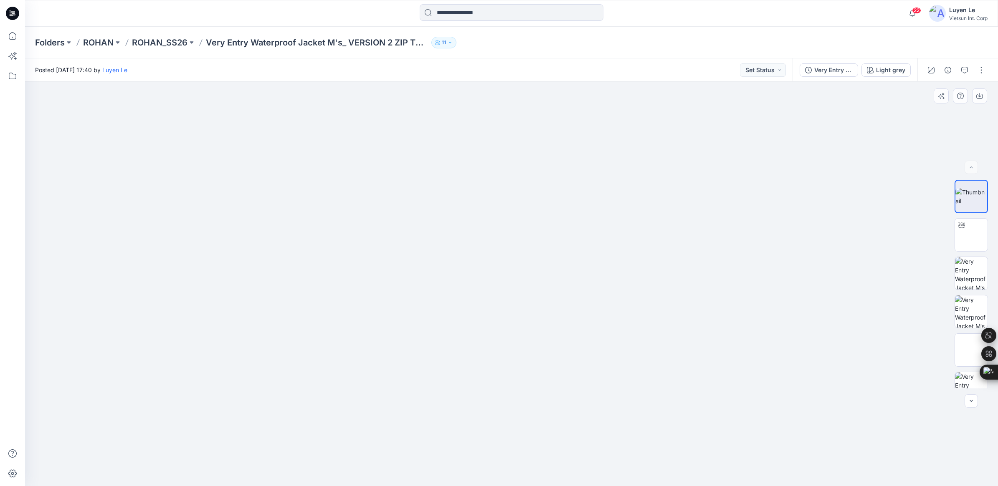
scroll to position [55, 0]
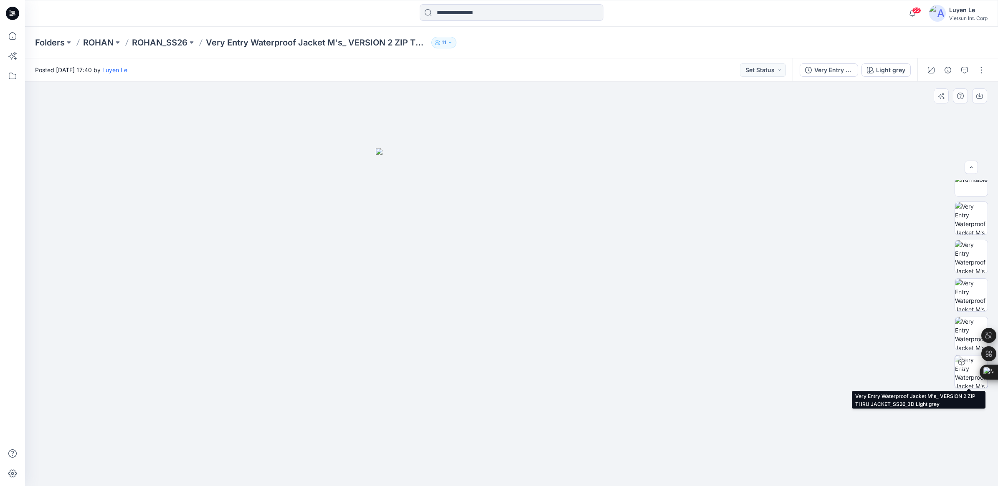
click at [969, 370] on img at bounding box center [971, 372] width 33 height 33
